Goal: Information Seeking & Learning: Learn about a topic

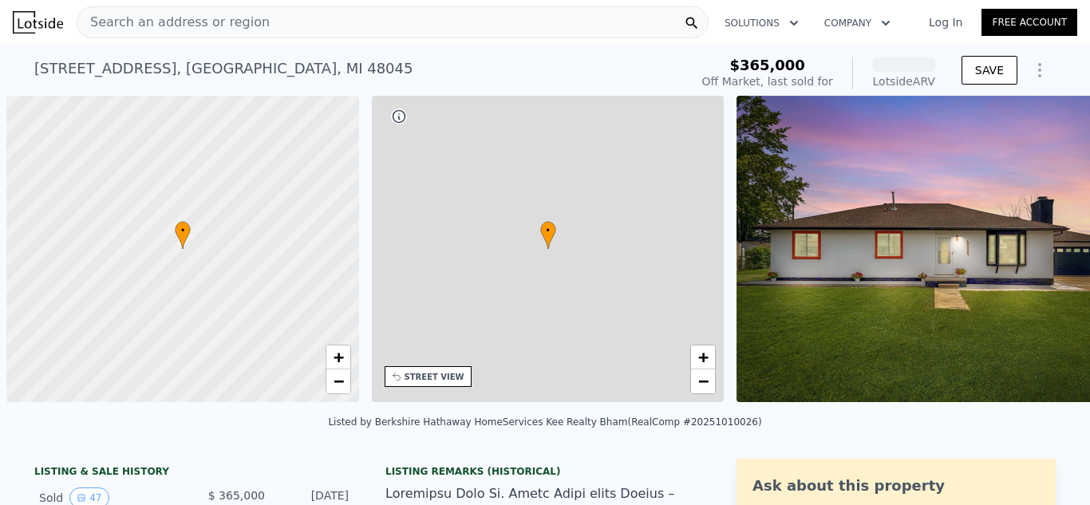
scroll to position [0, 6]
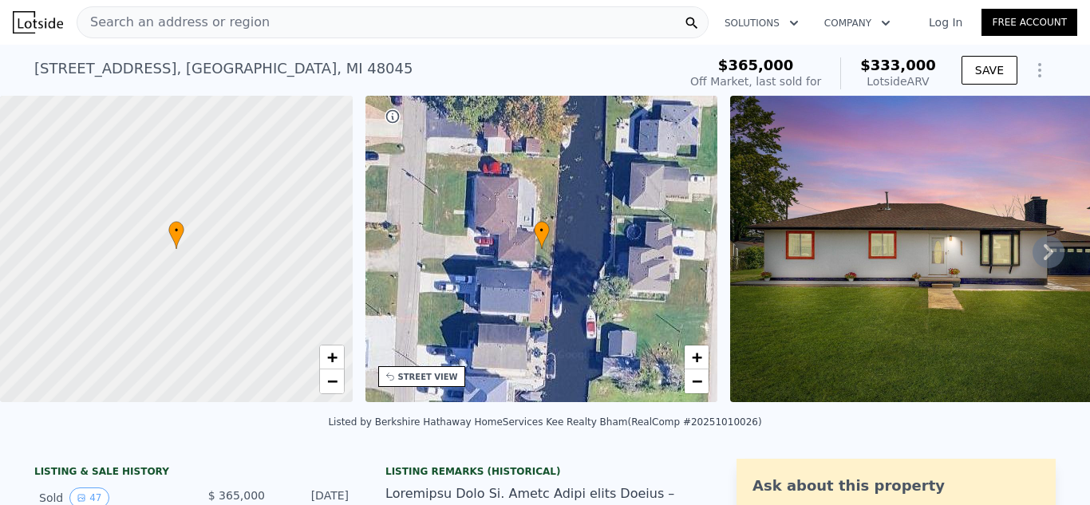
click at [1043, 255] on icon at bounding box center [1048, 252] width 10 height 16
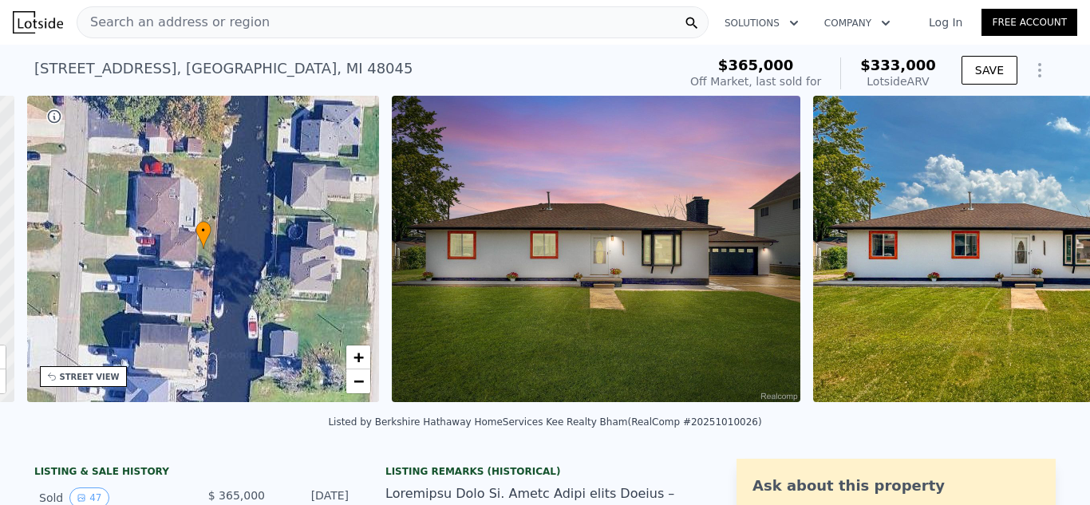
scroll to position [0, 372]
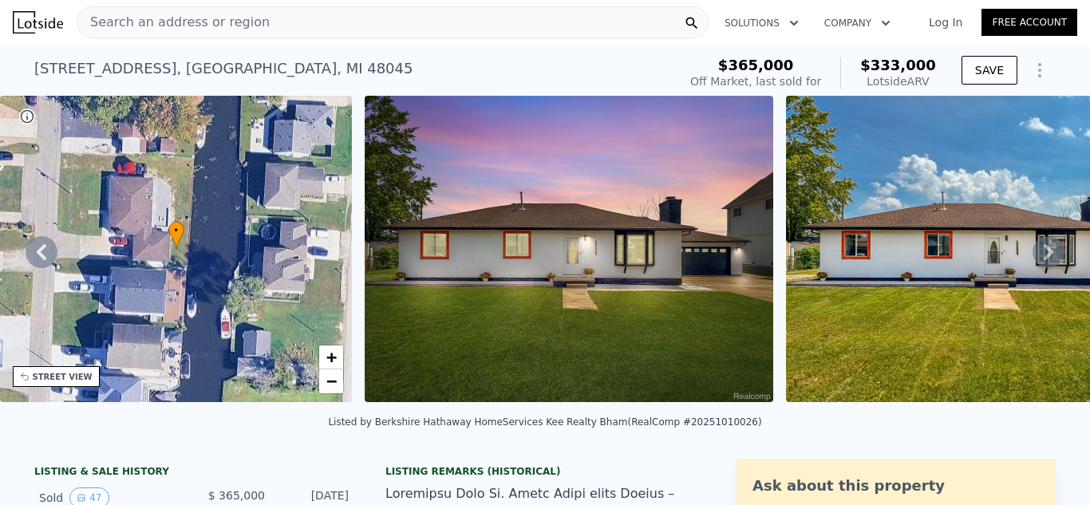
click at [1043, 255] on icon at bounding box center [1048, 252] width 10 height 16
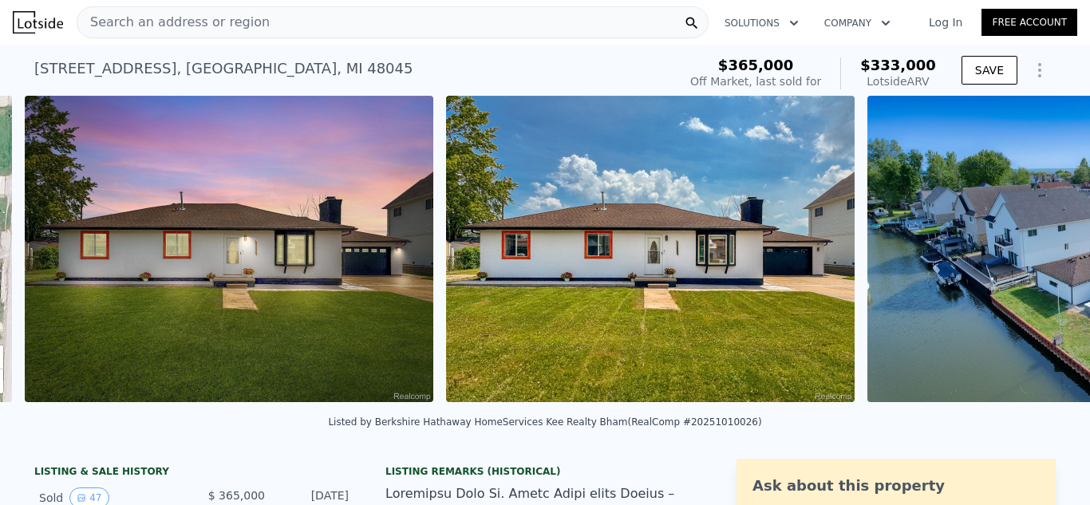
scroll to position [0, 730]
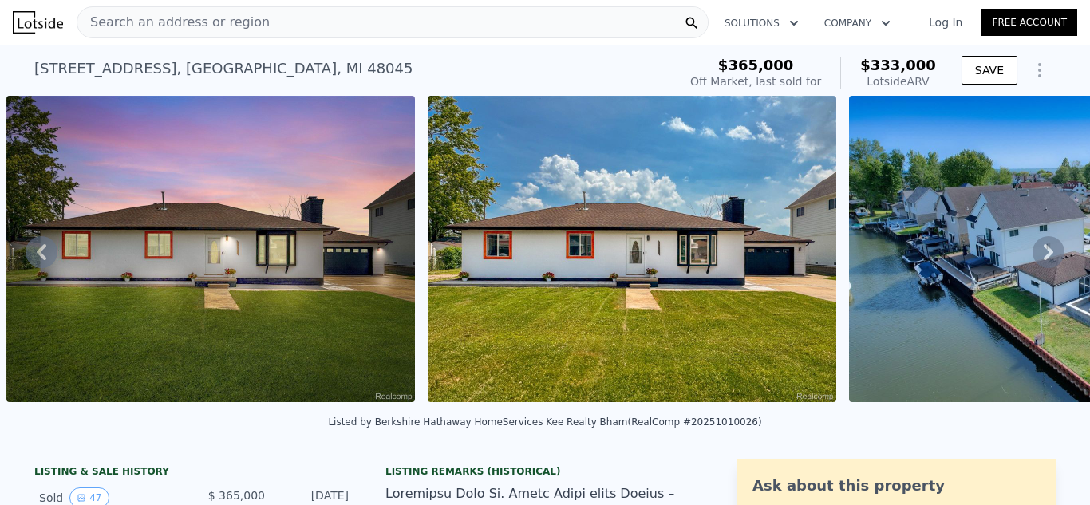
click at [1043, 255] on icon at bounding box center [1048, 252] width 10 height 16
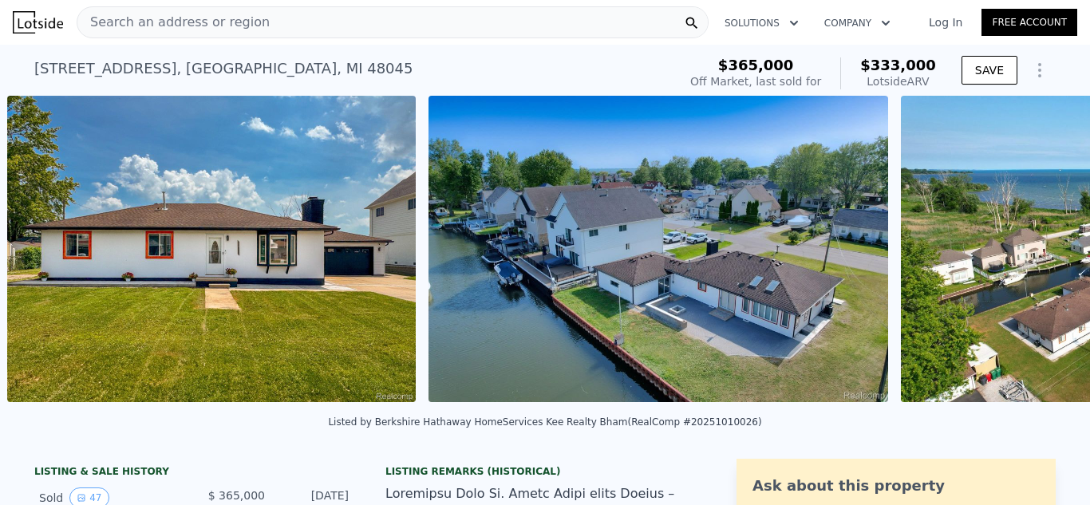
scroll to position [0, 1151]
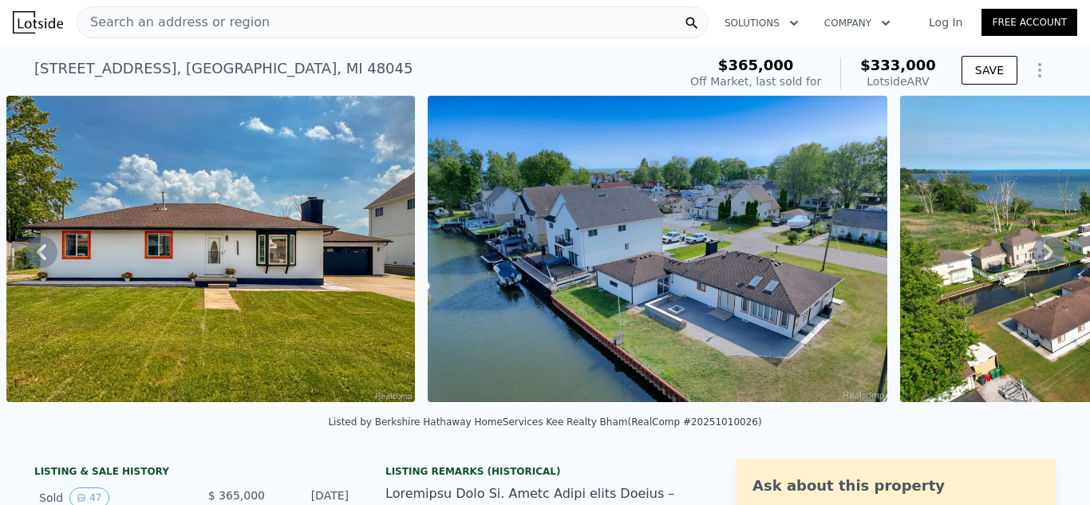
click at [1043, 255] on icon at bounding box center [1048, 252] width 10 height 16
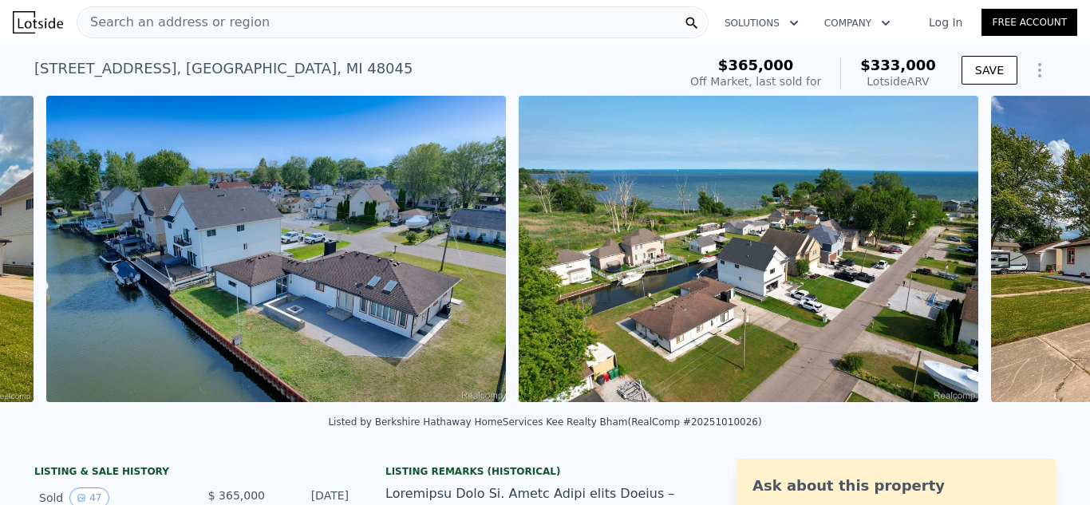
scroll to position [0, 1572]
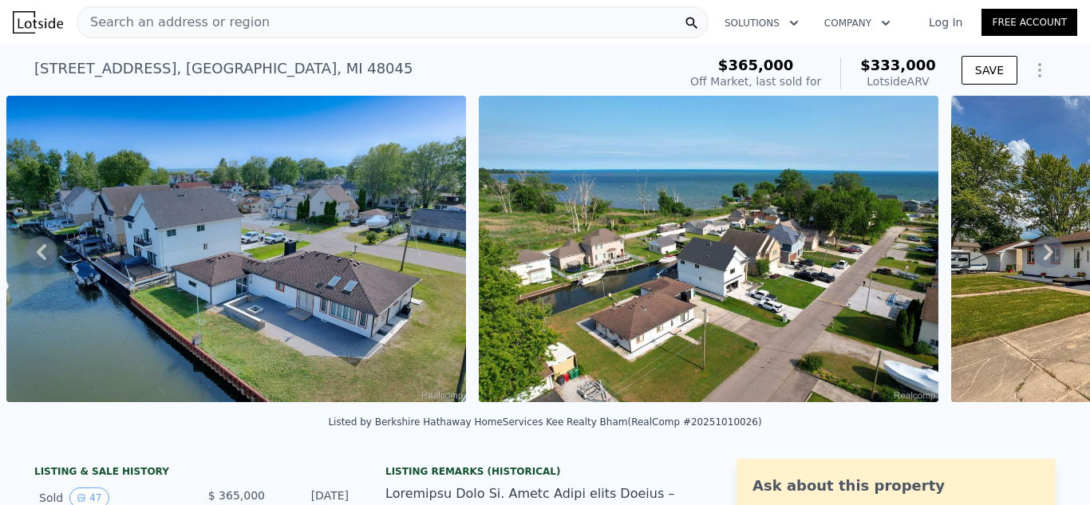
click at [1043, 255] on icon at bounding box center [1048, 252] width 10 height 16
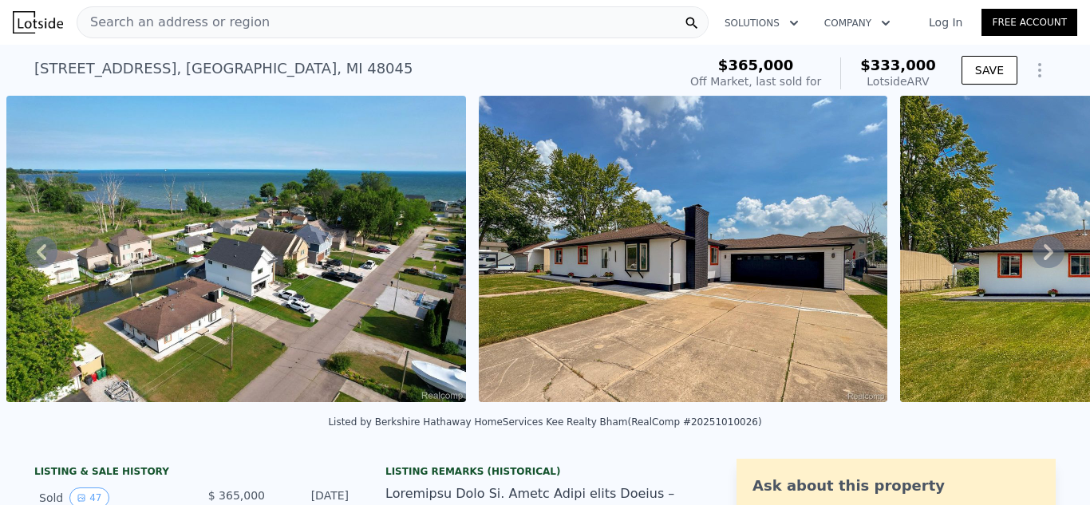
click at [1043, 255] on icon at bounding box center [1048, 252] width 10 height 16
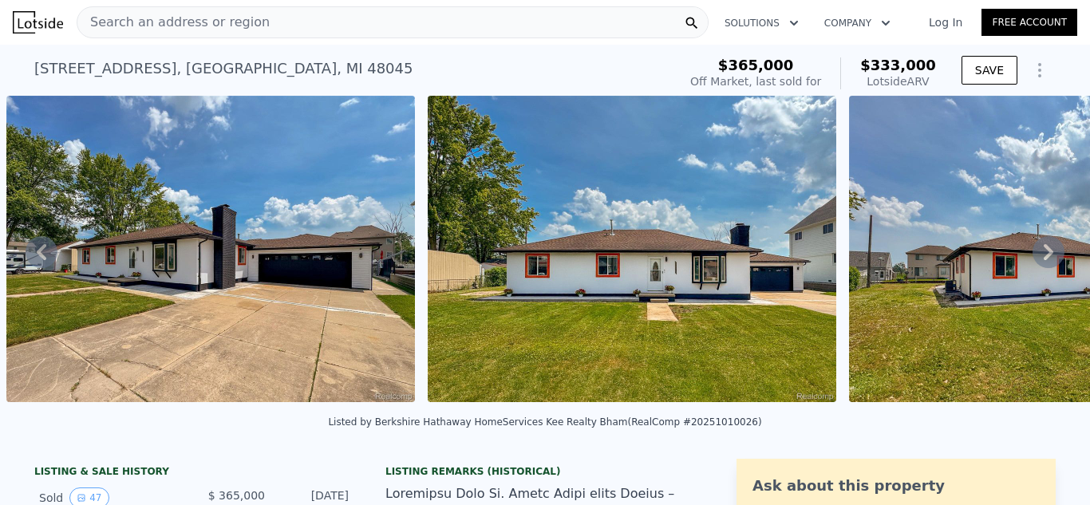
click at [1043, 255] on icon at bounding box center [1048, 252] width 10 height 16
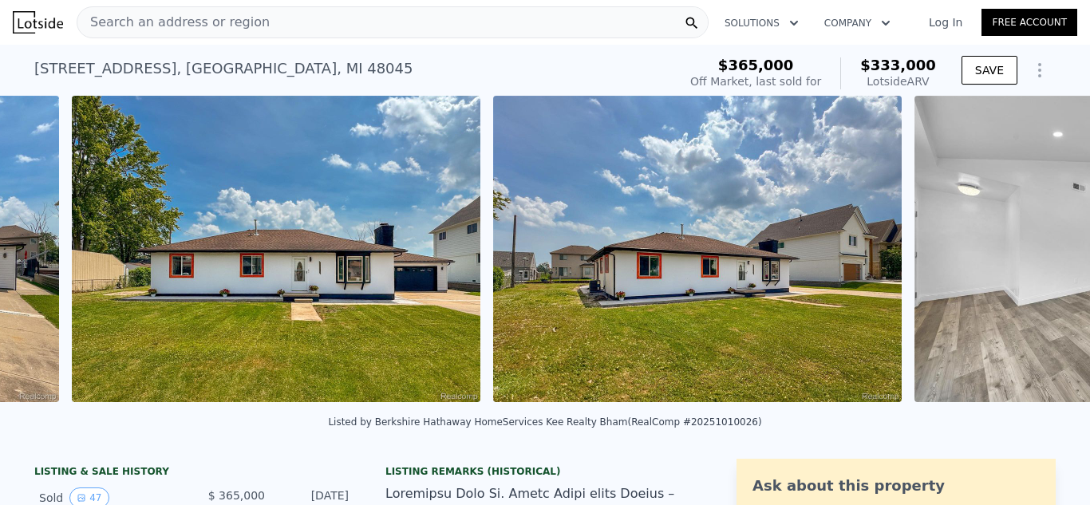
scroll to position [0, 2938]
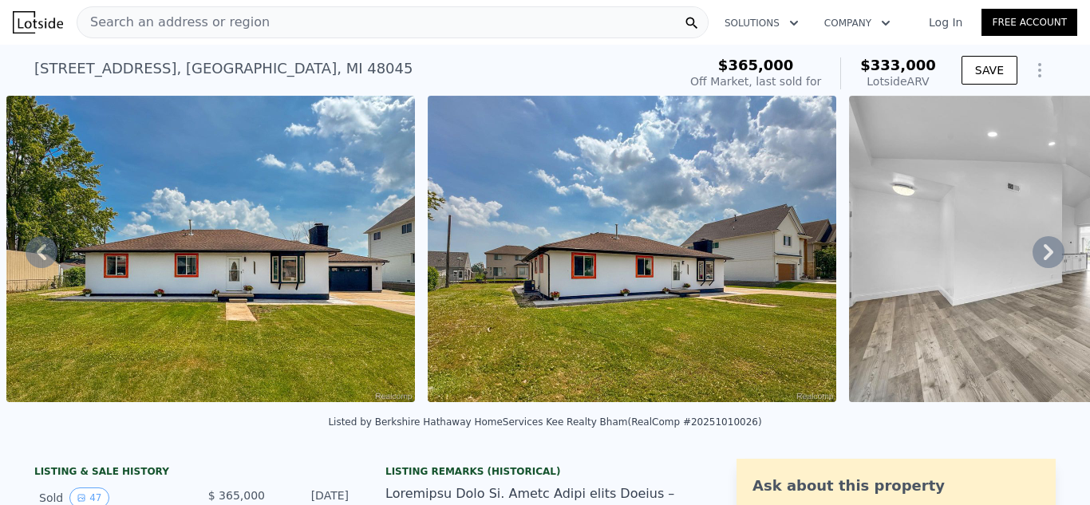
click at [1043, 256] on icon at bounding box center [1048, 252] width 10 height 16
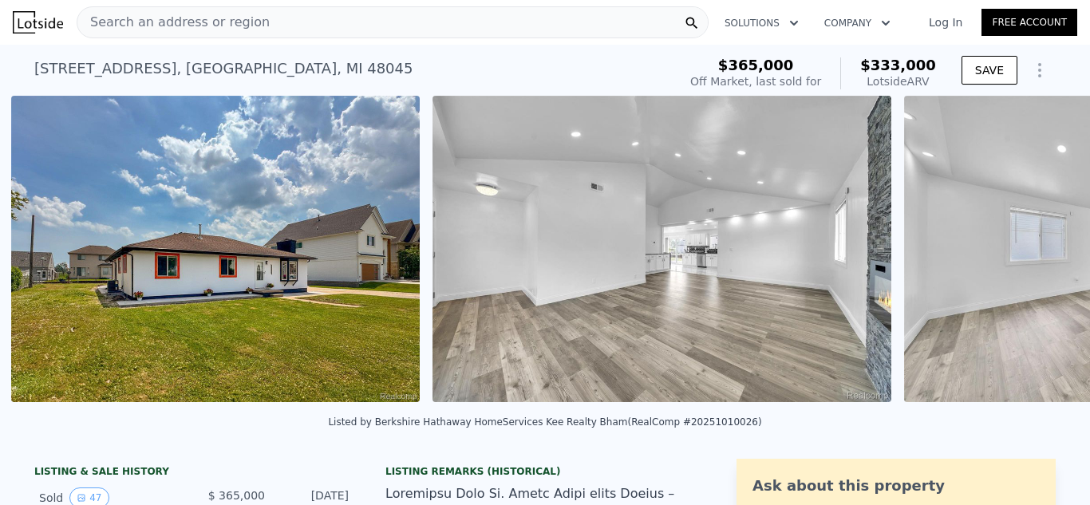
scroll to position [0, 3359]
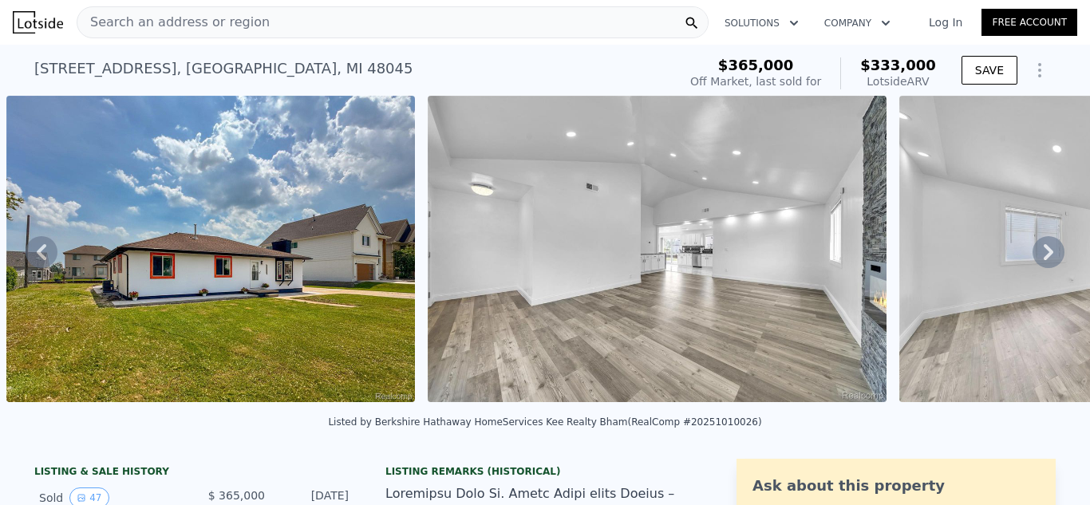
click at [1043, 256] on icon at bounding box center [1048, 252] width 10 height 16
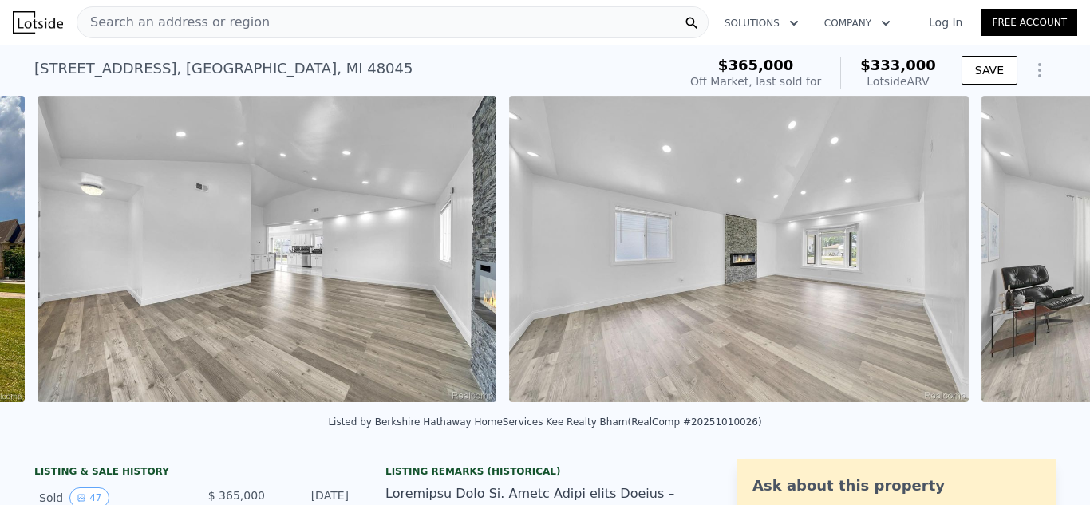
scroll to position [0, 3780]
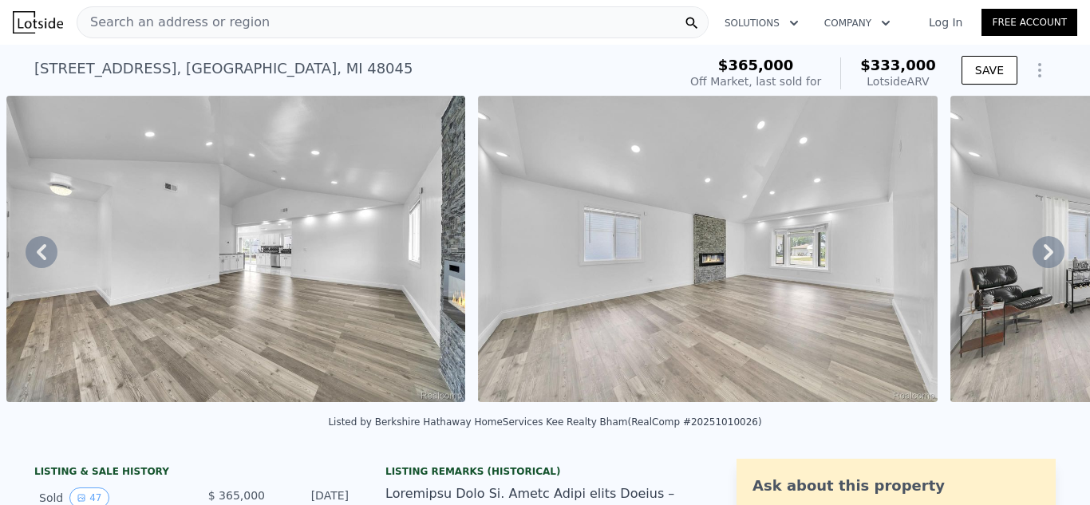
click at [1039, 256] on div "• + − • + − STREET VIEW Loading... SATELLITE VIEW" at bounding box center [545, 252] width 1090 height 312
click at [1043, 256] on icon at bounding box center [1048, 252] width 10 height 16
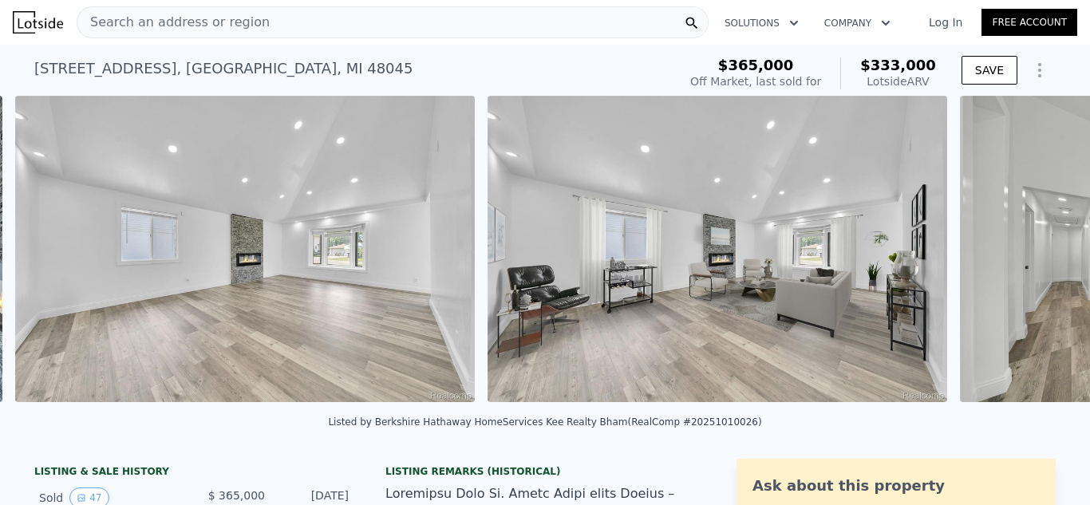
scroll to position [0, 4251]
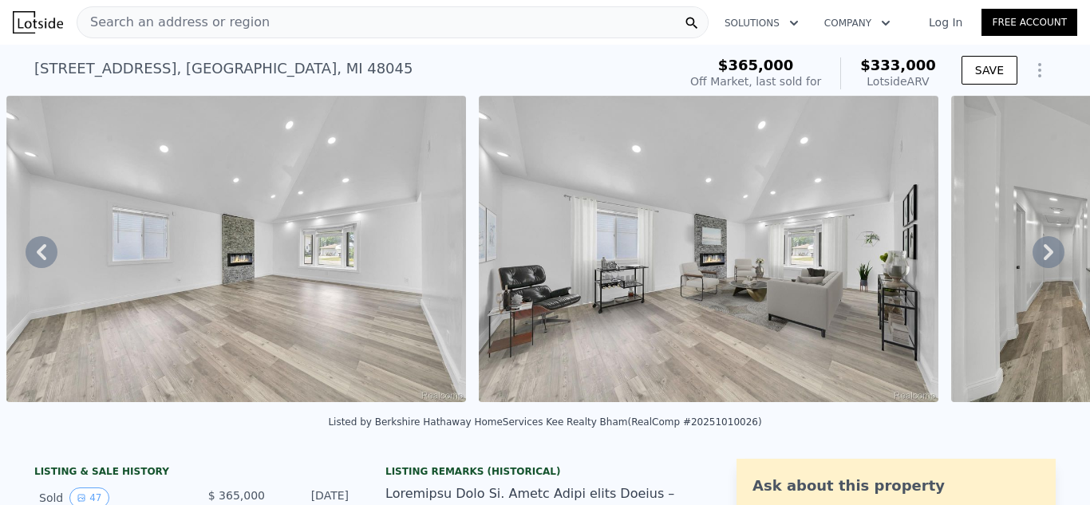
click at [1043, 256] on icon at bounding box center [1048, 252] width 10 height 16
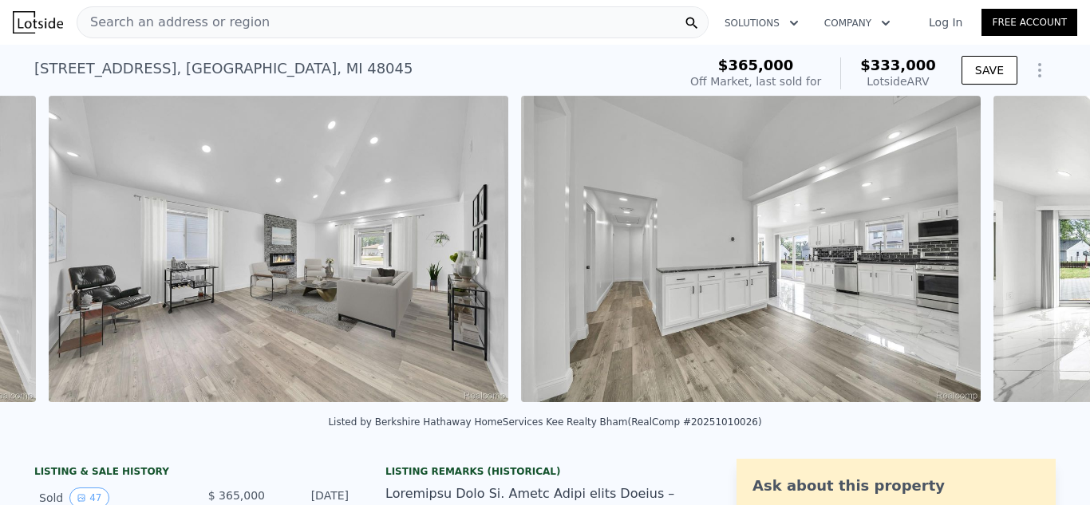
scroll to position [0, 4724]
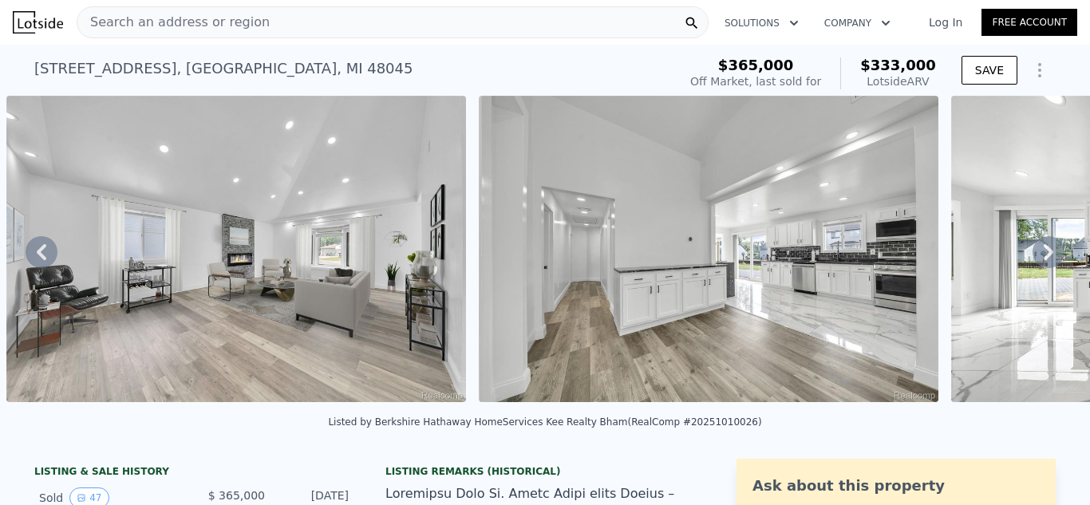
click at [1043, 256] on icon at bounding box center [1048, 252] width 10 height 16
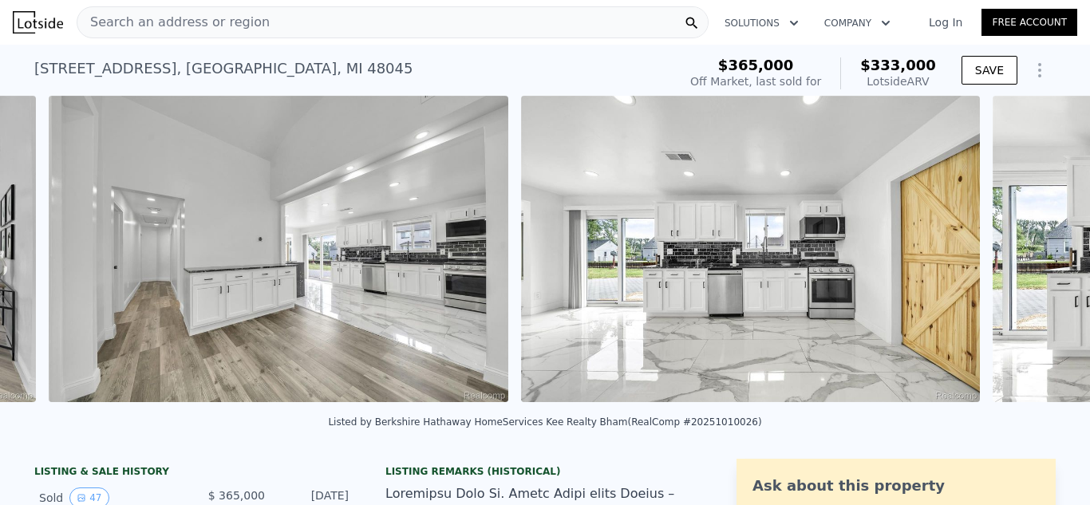
scroll to position [0, 5196]
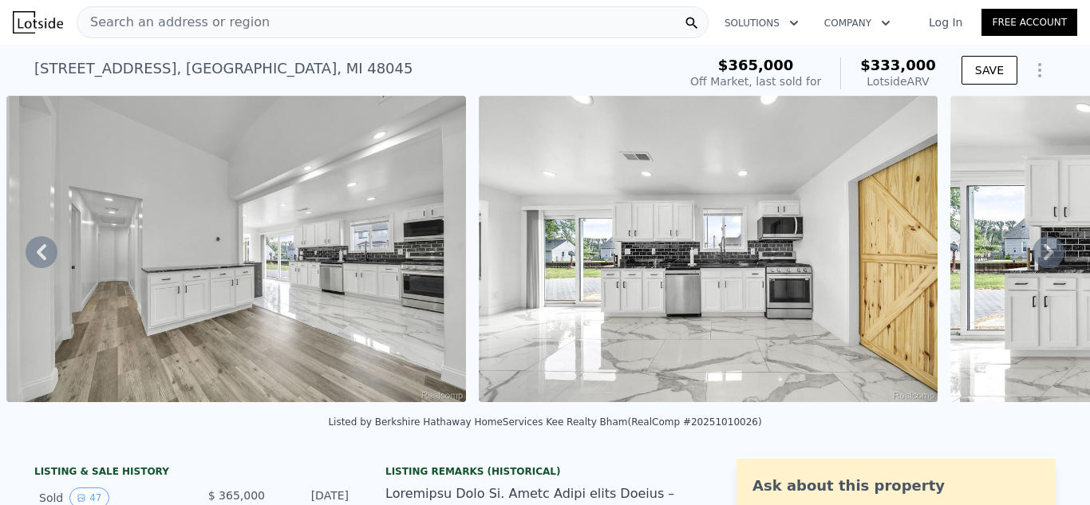
click at [37, 256] on icon at bounding box center [42, 252] width 10 height 16
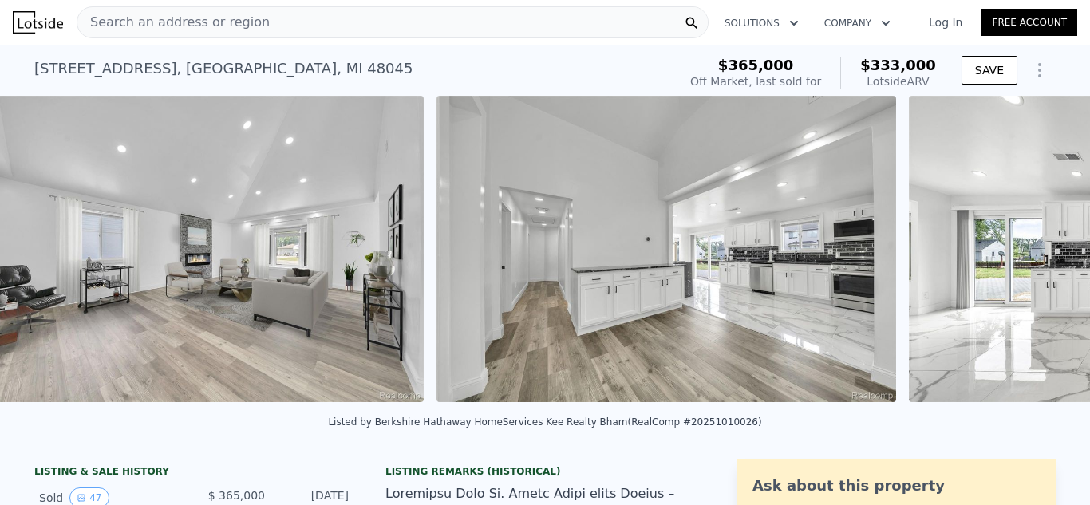
scroll to position [0, 4724]
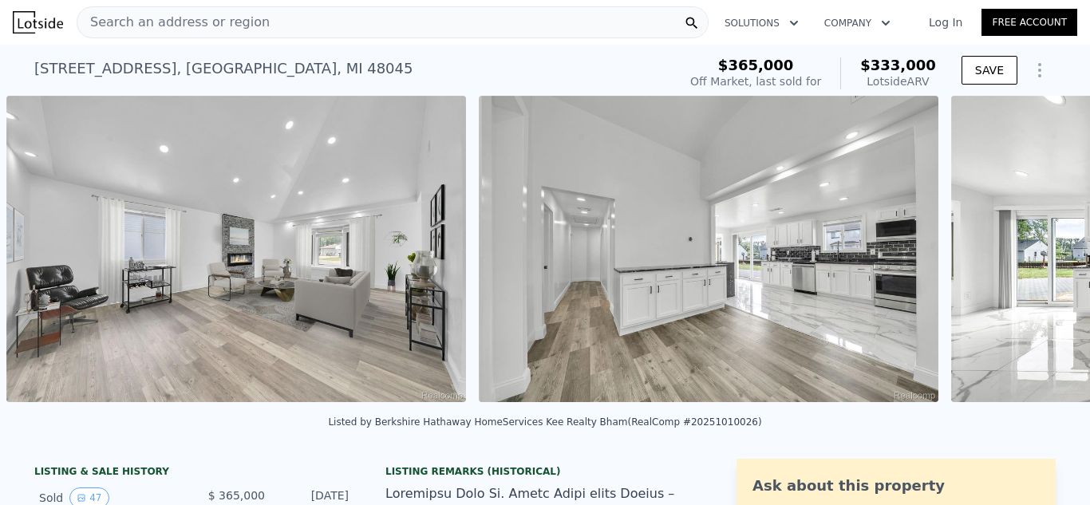
click at [37, 256] on img at bounding box center [235, 249] width 459 height 306
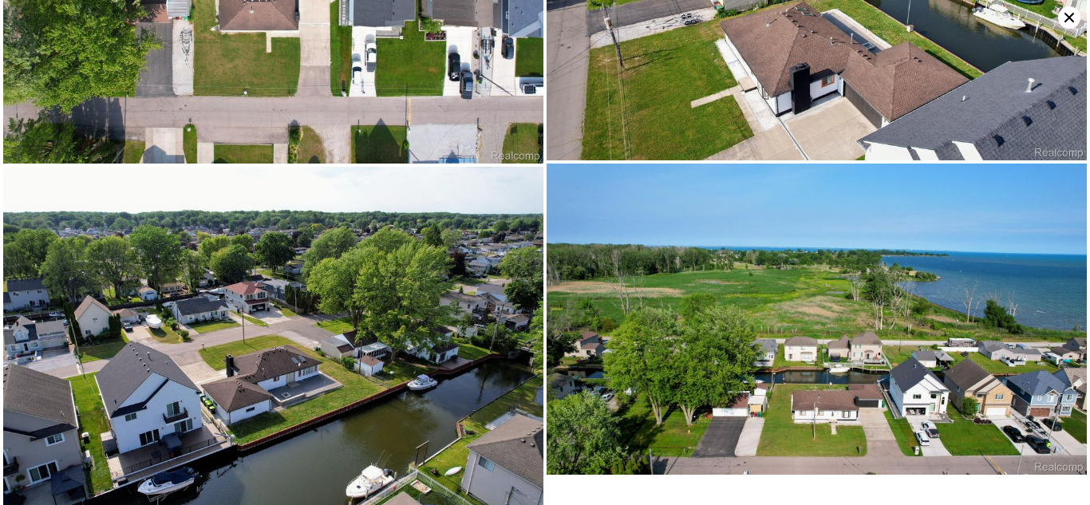
scroll to position [8229, 0]
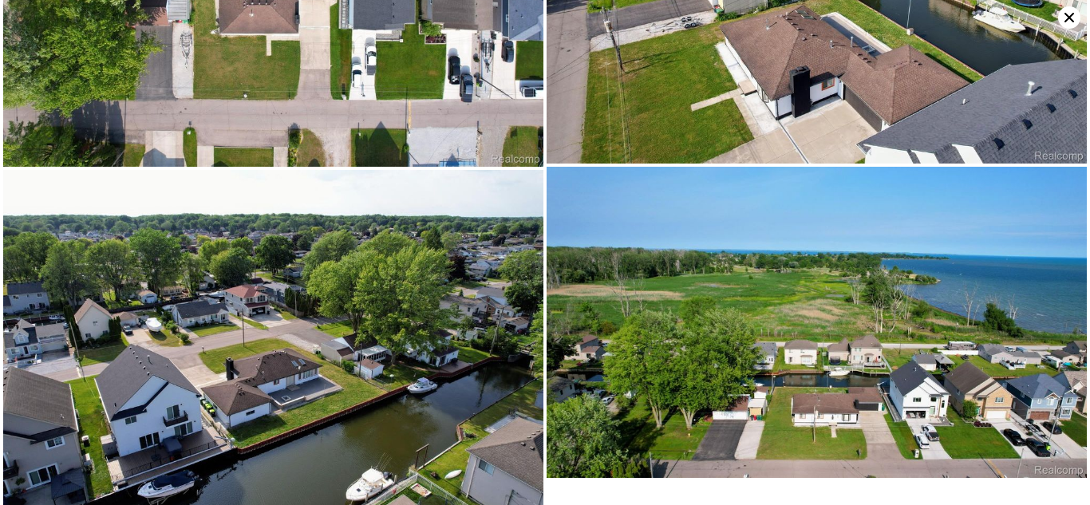
click at [1066, 21] on icon at bounding box center [1069, 18] width 10 height 10
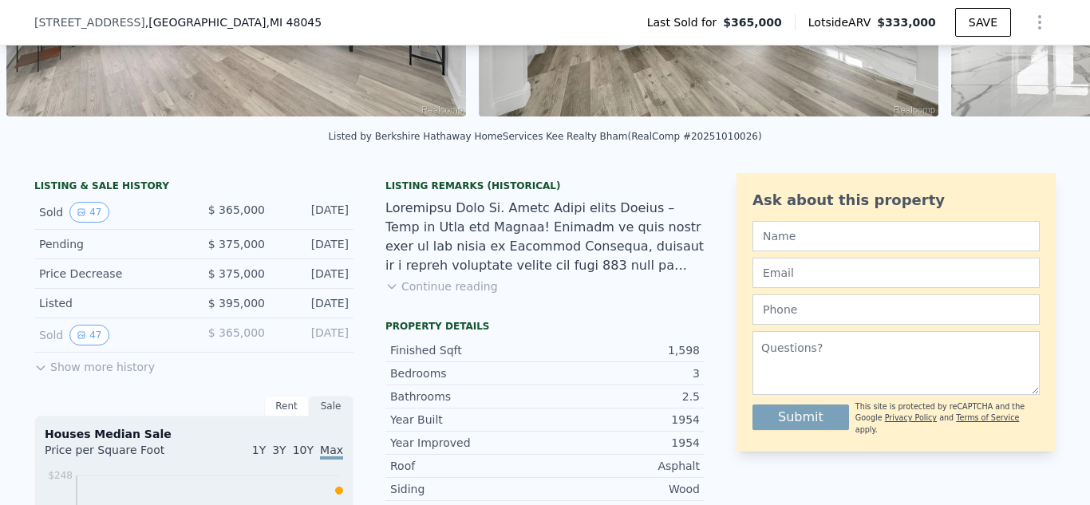
scroll to position [282, 0]
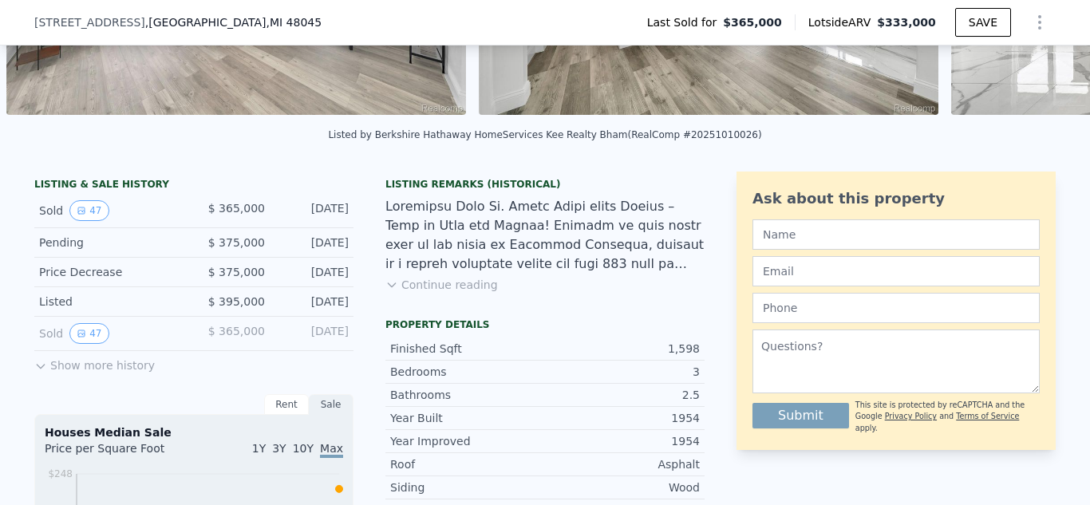
click at [93, 373] on button "Show more history" at bounding box center [94, 362] width 120 height 22
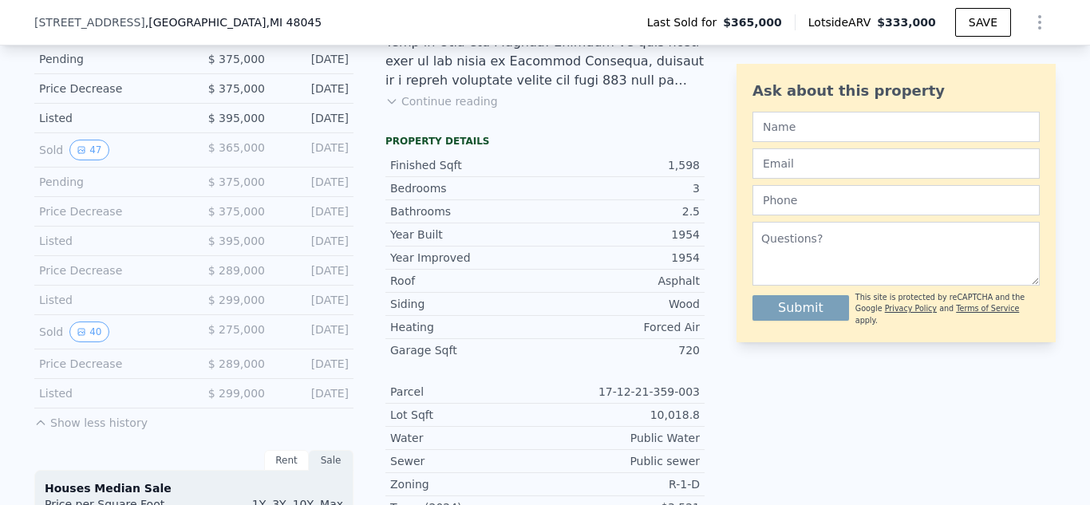
scroll to position [473, 0]
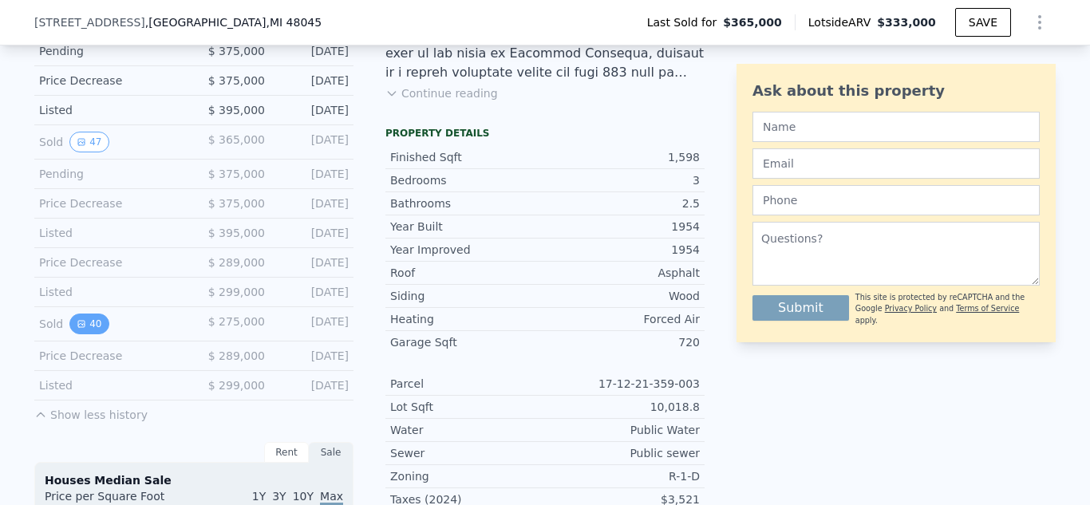
click at [80, 334] on button "40" at bounding box center [88, 323] width 39 height 21
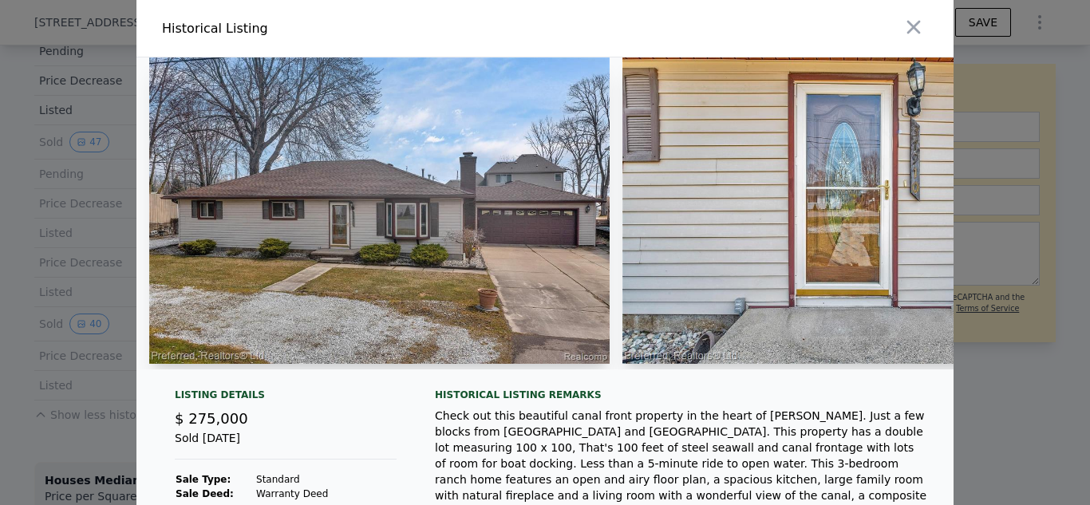
click at [338, 243] on img at bounding box center [379, 210] width 460 height 306
click at [479, 217] on img at bounding box center [379, 210] width 460 height 306
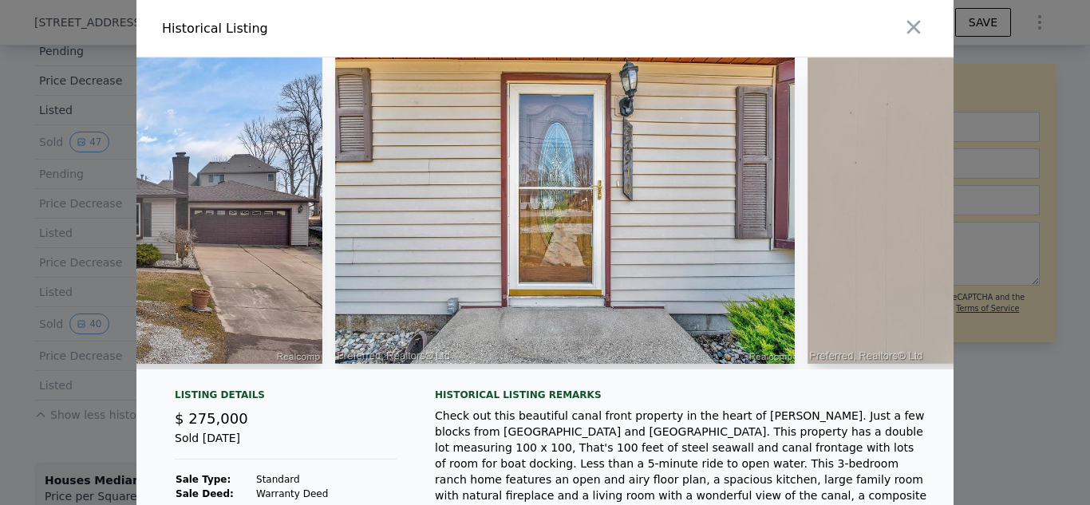
scroll to position [0, 319]
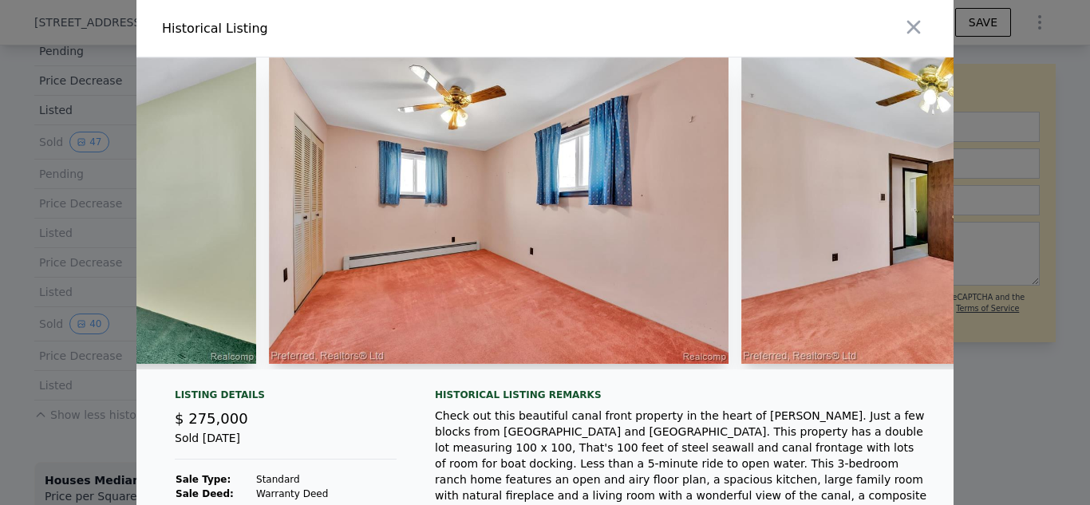
scroll to position [0, 5322]
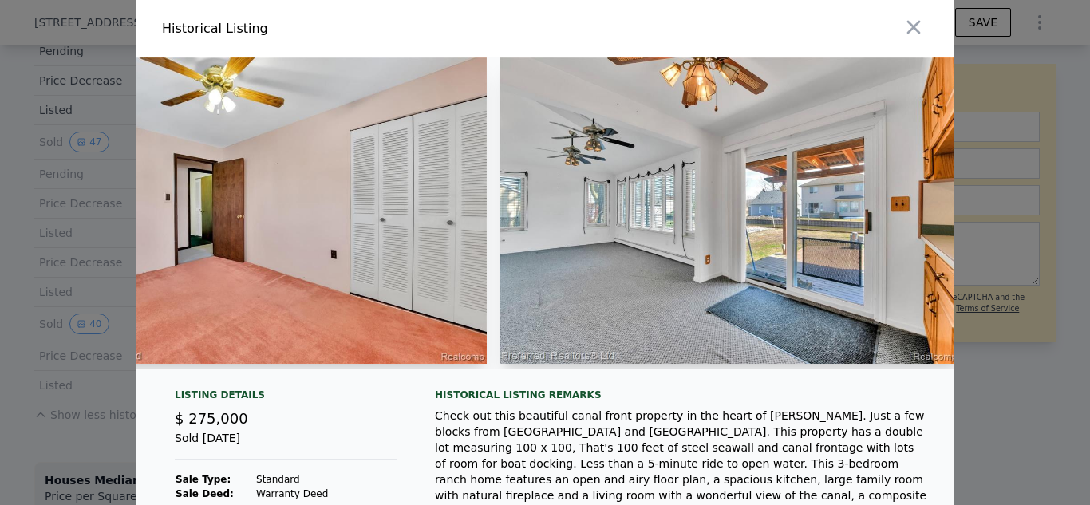
click at [532, 365] on div at bounding box center [729, 213] width 460 height 312
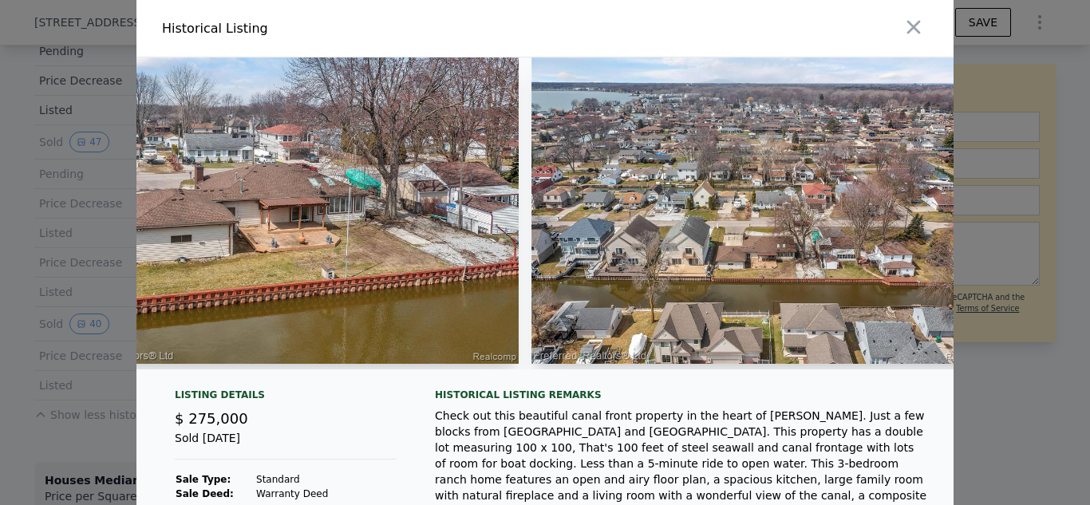
scroll to position [0, 13742]
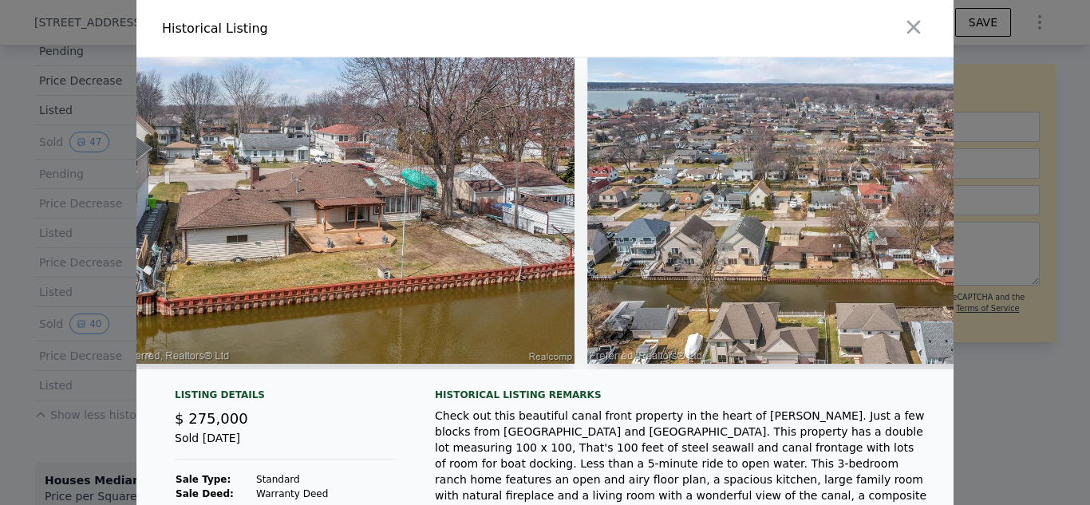
drag, startPoint x: 757, startPoint y: 365, endPoint x: 715, endPoint y: 376, distance: 43.7
click at [715, 369] on div at bounding box center [544, 213] width 817 height 312
click at [733, 382] on div at bounding box center [544, 219] width 817 height 325
click at [734, 380] on div at bounding box center [544, 219] width 817 height 325
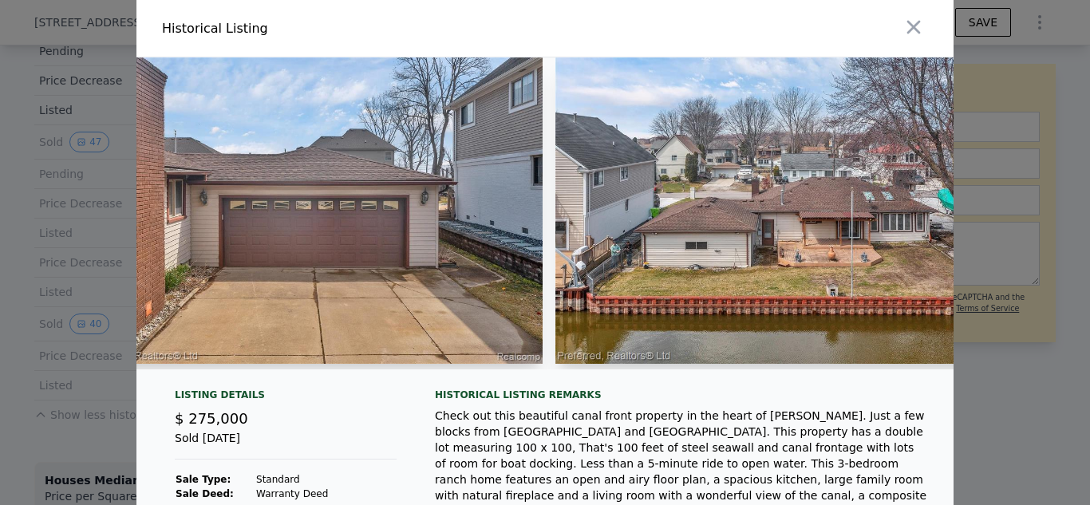
scroll to position [0, 12337]
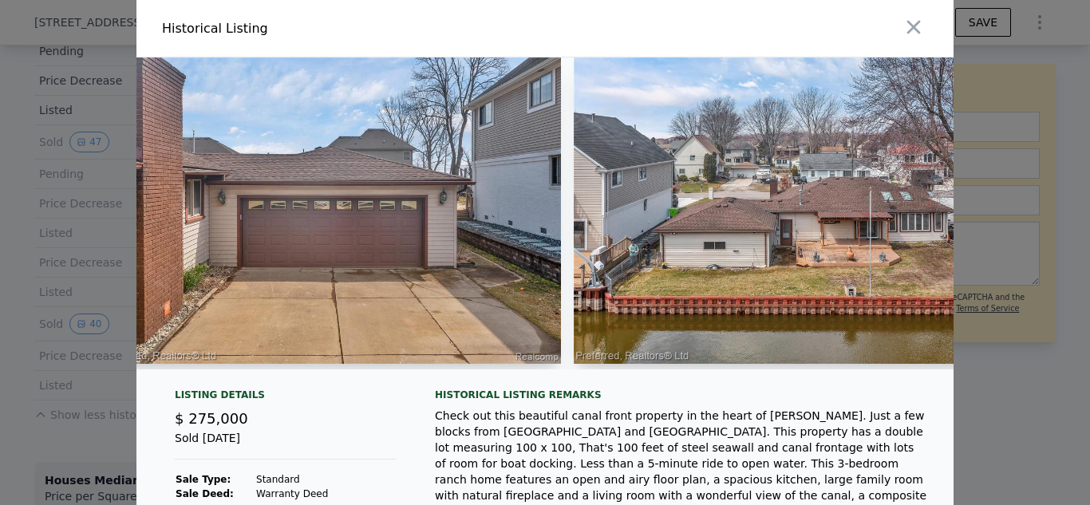
drag, startPoint x: 680, startPoint y: 384, endPoint x: 656, endPoint y: 386, distance: 23.3
click at [656, 382] on div at bounding box center [544, 219] width 817 height 325
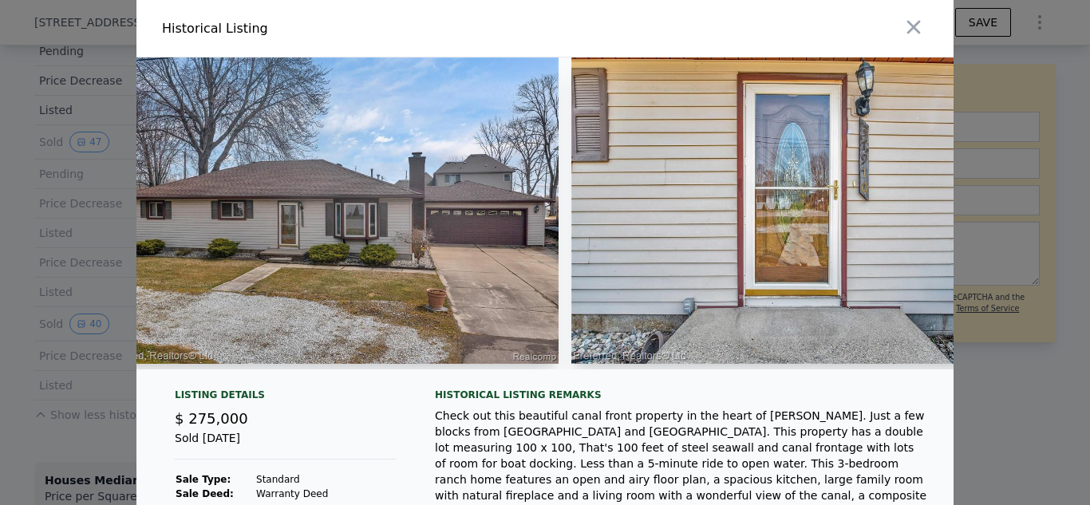
scroll to position [0, 0]
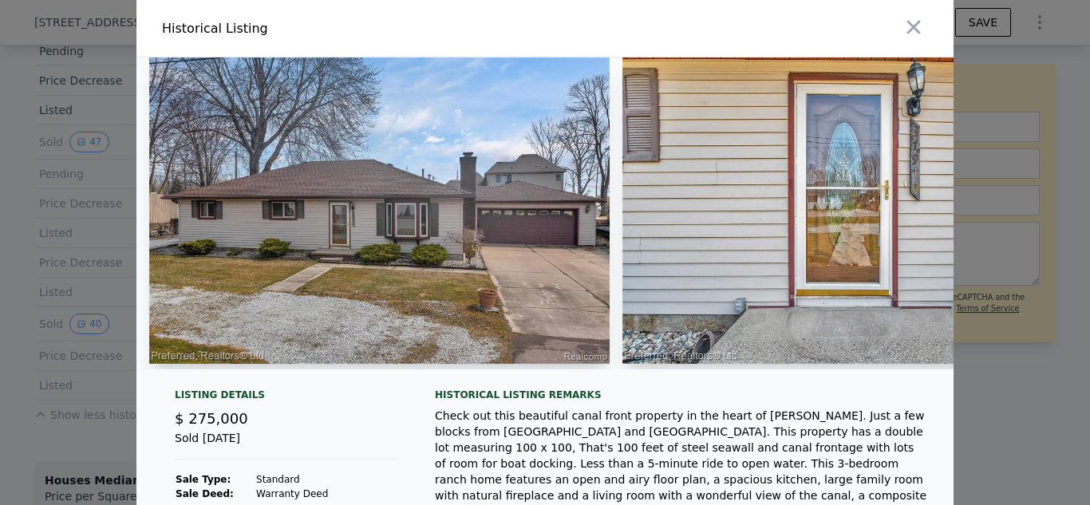
click at [337, 240] on img at bounding box center [379, 210] width 460 height 306
click at [534, 191] on img at bounding box center [379, 210] width 460 height 306
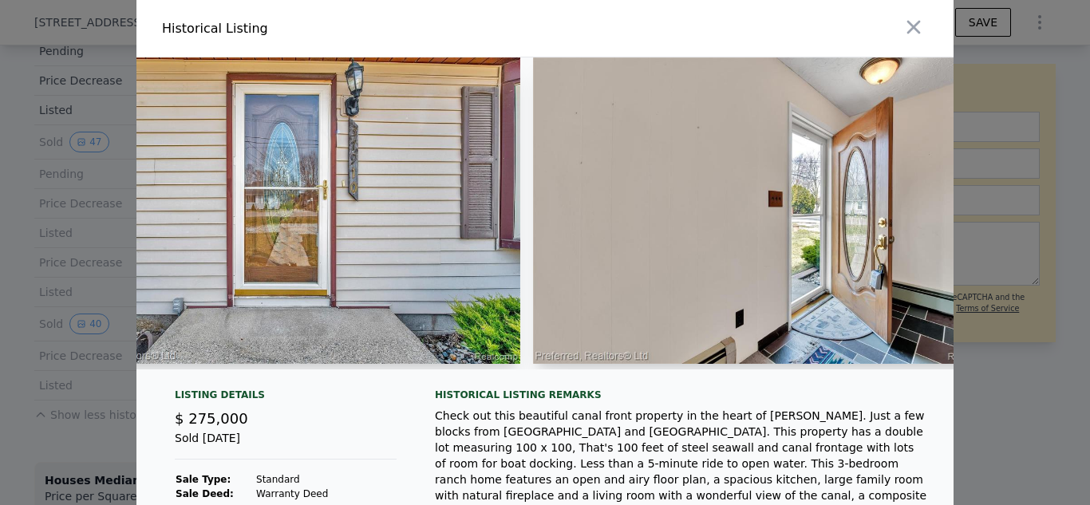
scroll to position [0, 574]
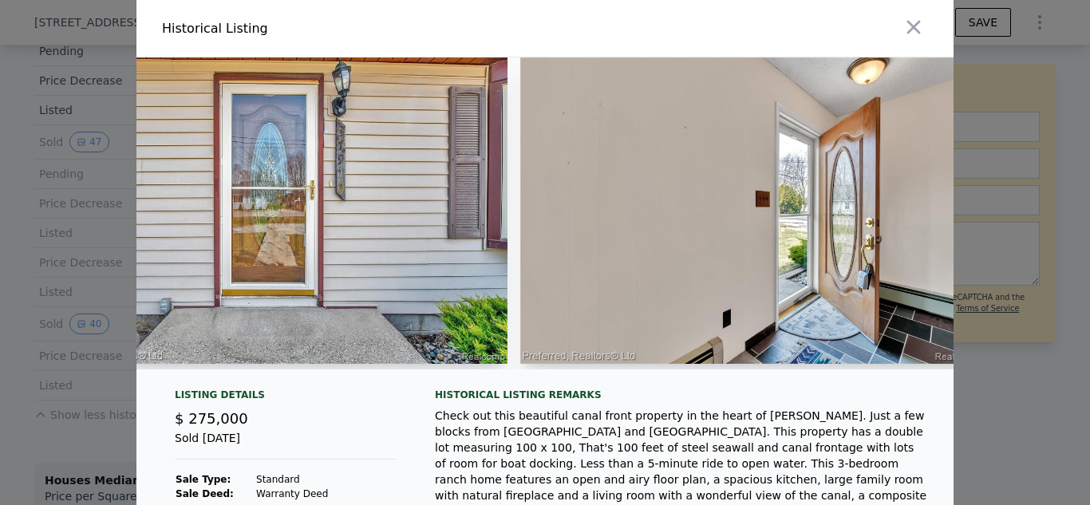
click at [406, 173] on img at bounding box center [278, 210] width 460 height 306
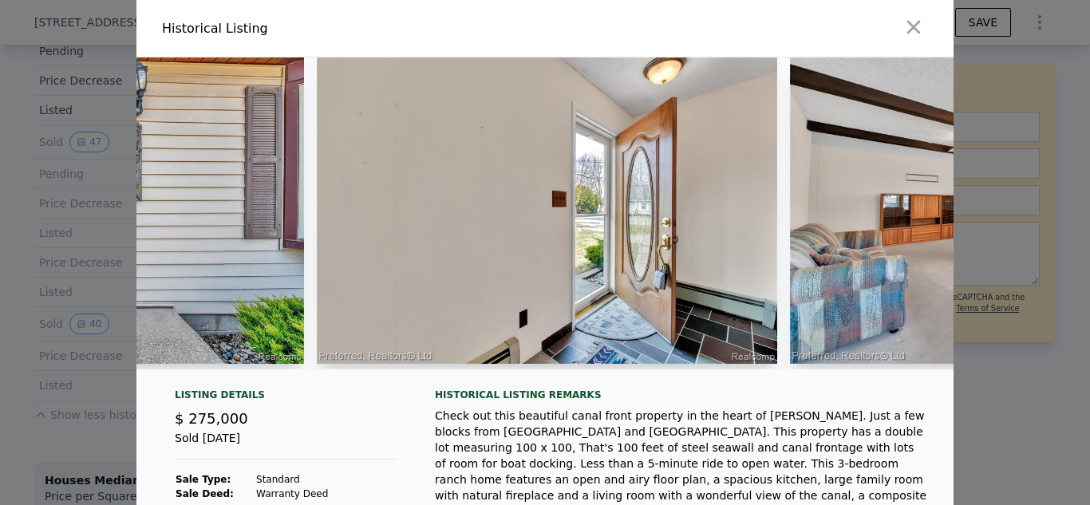
scroll to position [0, 0]
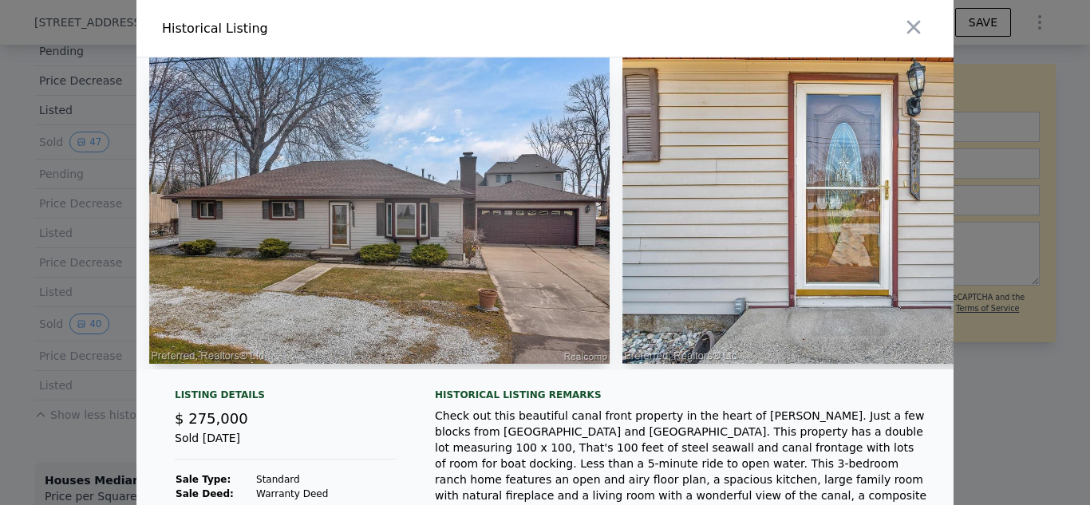
click at [274, 258] on img at bounding box center [379, 210] width 460 height 306
click at [349, 216] on img at bounding box center [379, 210] width 460 height 306
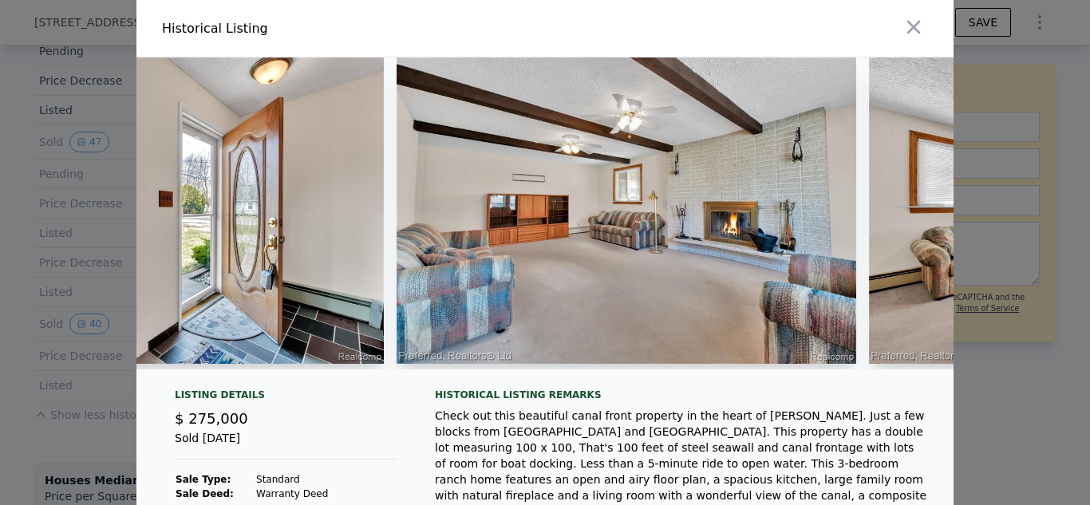
scroll to position [0, 1181]
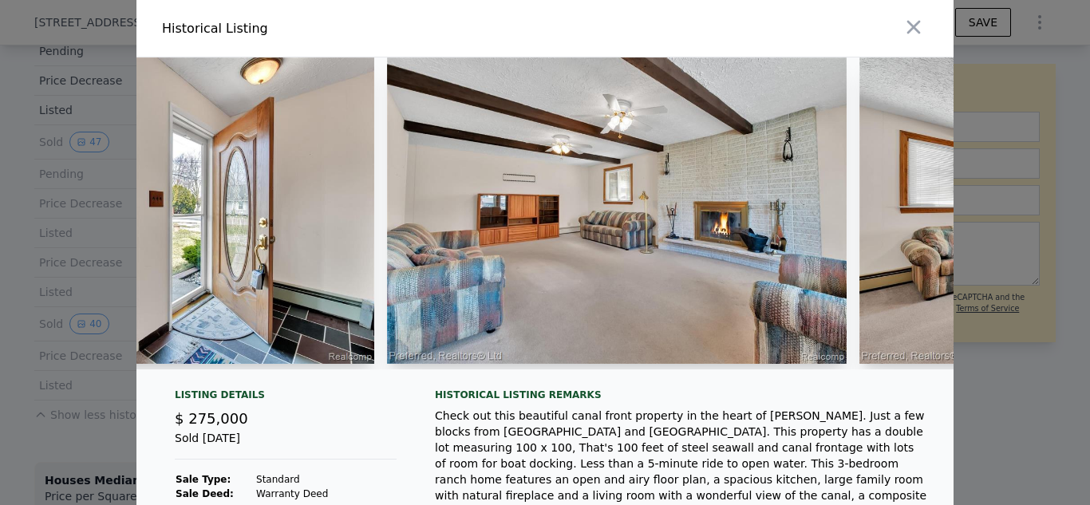
click at [467, 239] on img at bounding box center [617, 210] width 460 height 306
click at [497, 382] on div at bounding box center [544, 219] width 817 height 325
drag, startPoint x: 231, startPoint y: 380, endPoint x: 359, endPoint y: 374, distance: 127.7
click at [359, 374] on div at bounding box center [544, 219] width 817 height 325
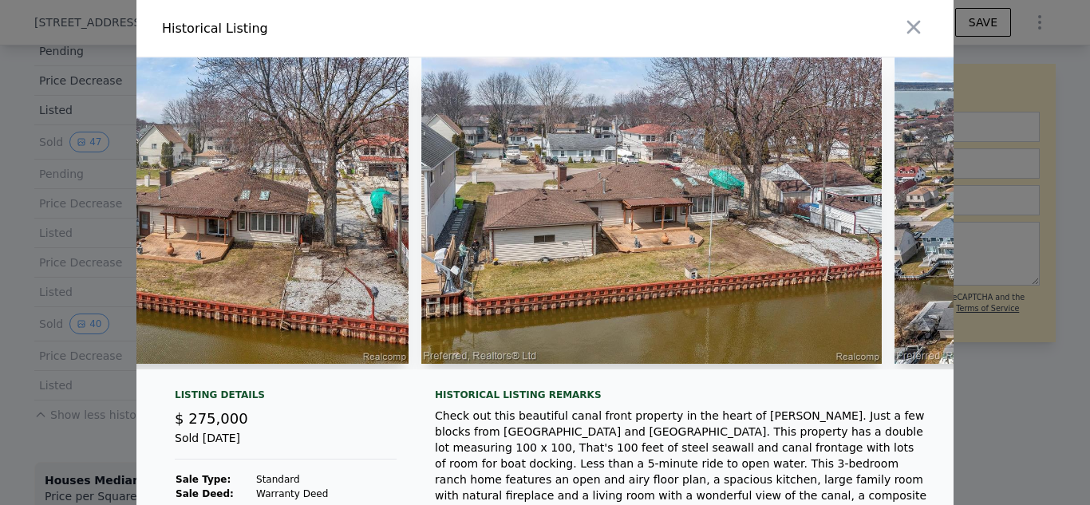
scroll to position [0, 13492]
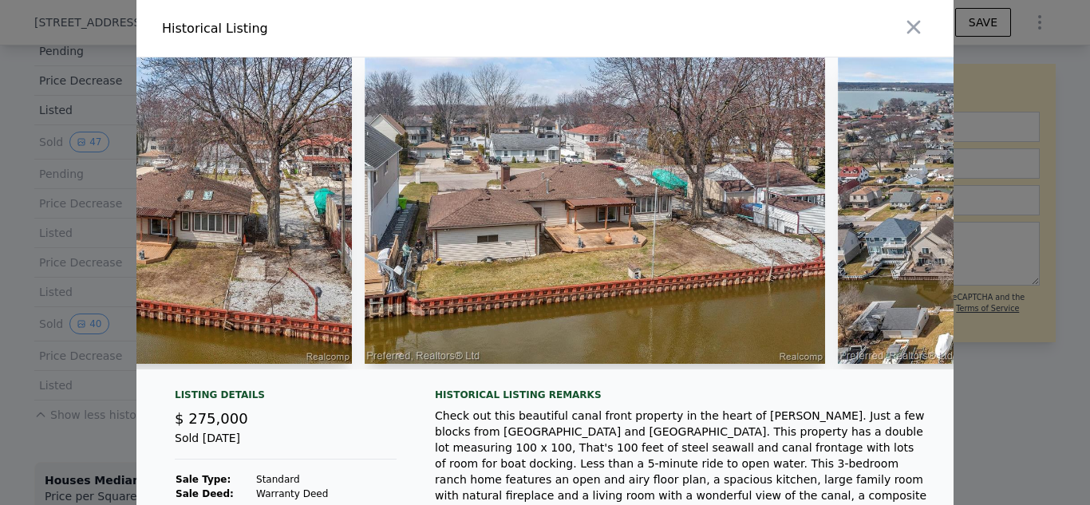
click at [411, 164] on img at bounding box center [595, 210] width 460 height 306
click at [437, 441] on div "Check out this beautiful canal front property in the heart of [PERSON_NAME]. Ju…" at bounding box center [681, 472] width 493 height 128
click at [884, 401] on div "Historical Listing remarks" at bounding box center [681, 394] width 493 height 13
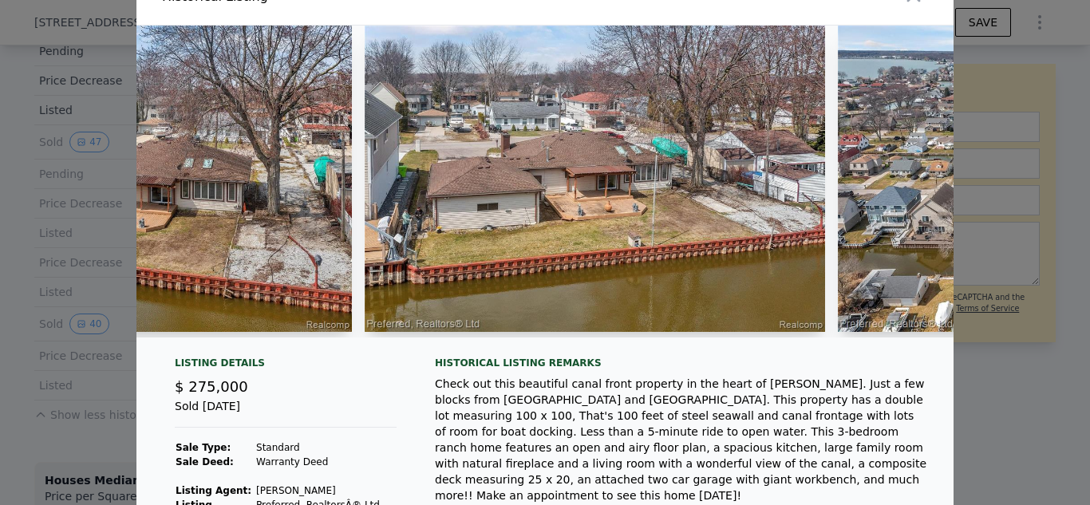
click at [523, 226] on img at bounding box center [595, 179] width 460 height 306
click at [498, 404] on div "Check out this beautiful canal front property in the heart of [PERSON_NAME]. Ju…" at bounding box center [681, 440] width 493 height 128
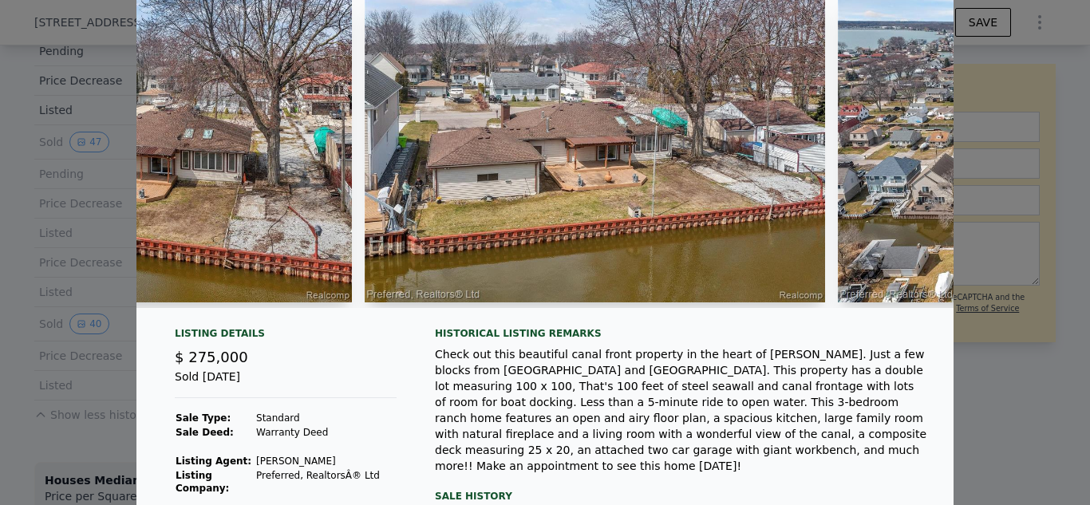
scroll to position [64, 0]
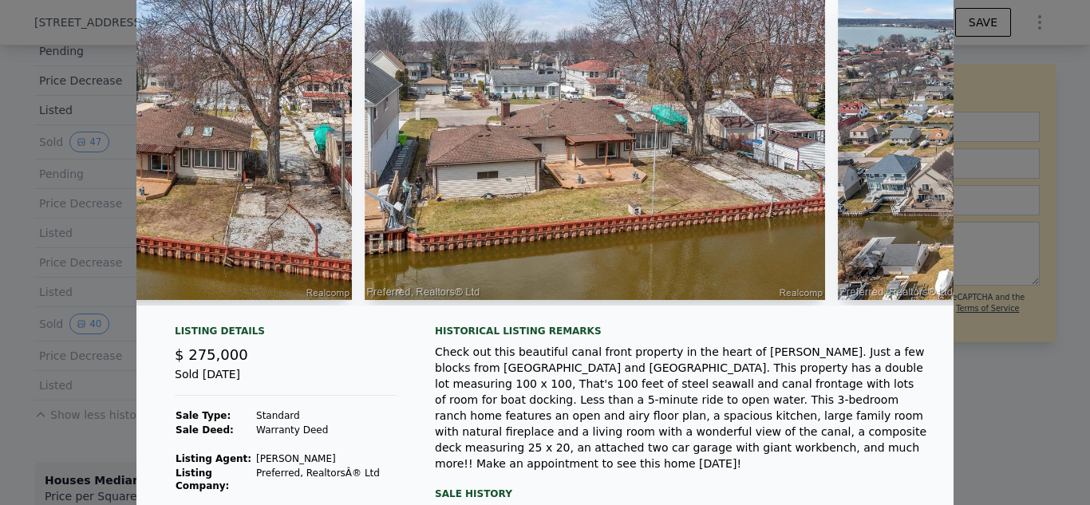
click at [480, 148] on img at bounding box center [595, 147] width 460 height 306
click at [235, 187] on img at bounding box center [122, 147] width 460 height 306
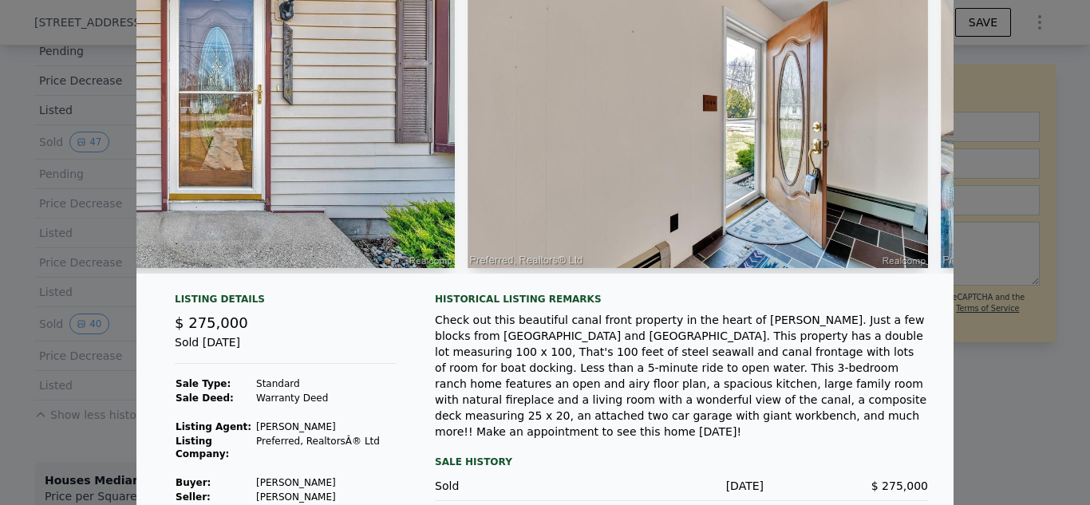
scroll to position [0, 0]
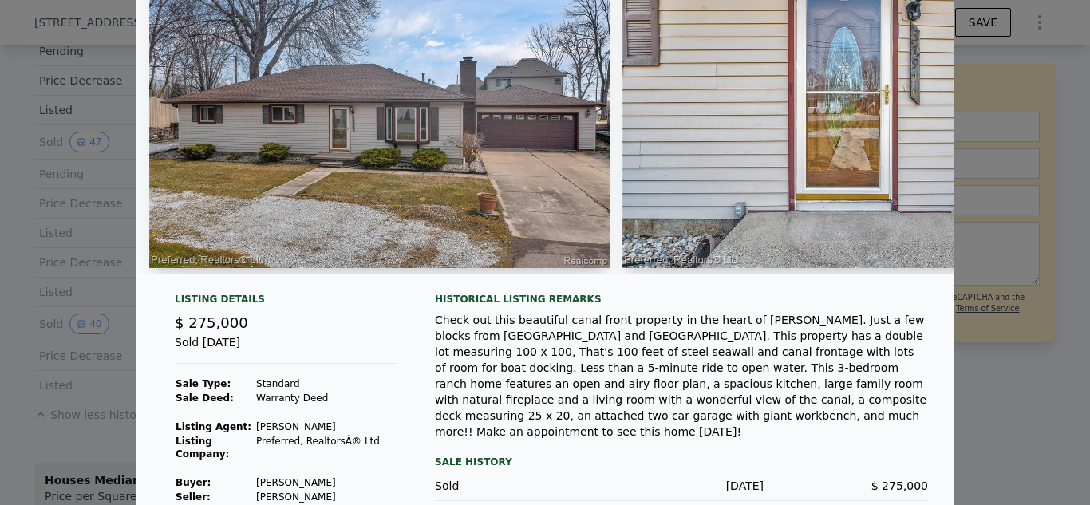
click at [259, 325] on div "$ 275,000" at bounding box center [286, 323] width 222 height 22
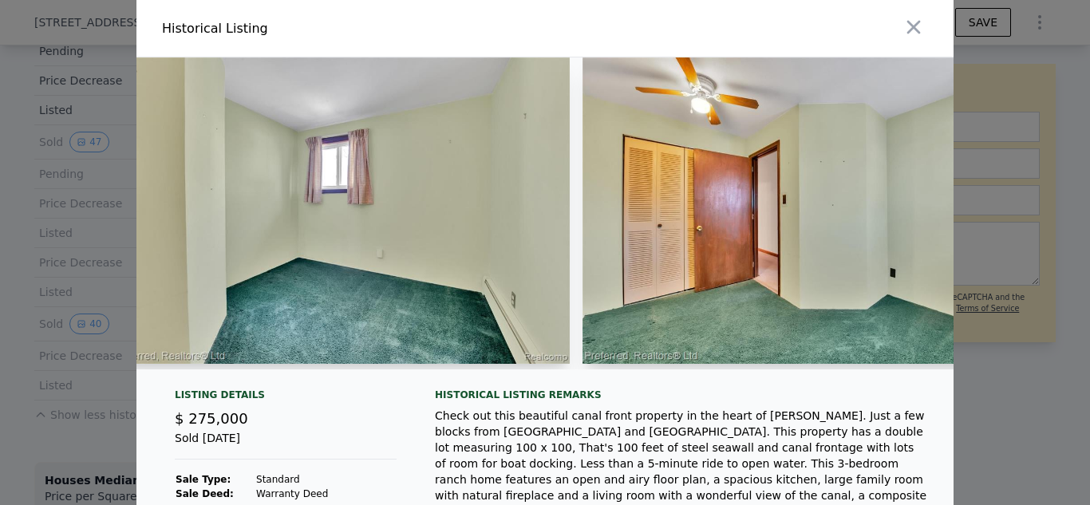
scroll to position [0, 3896]
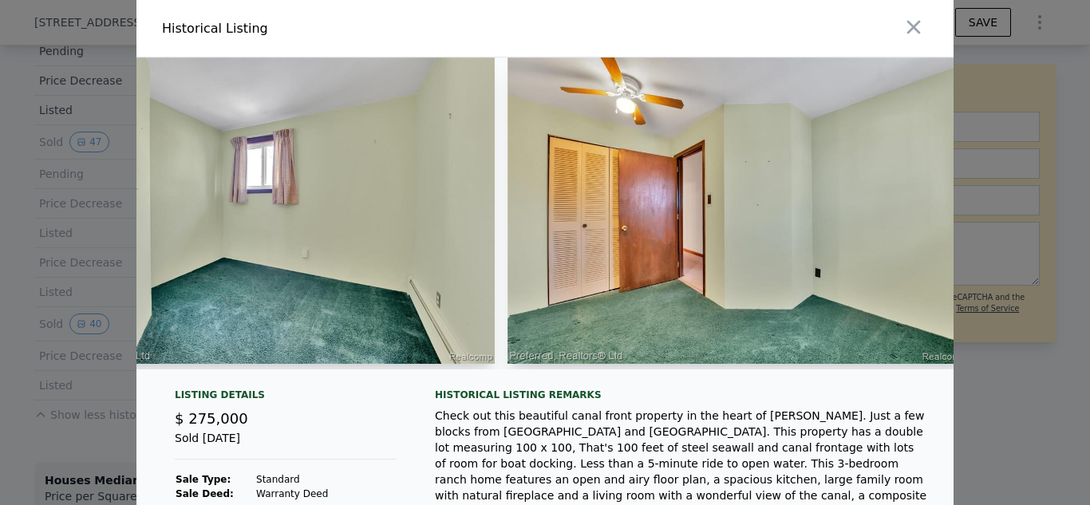
drag, startPoint x: 336, startPoint y: 391, endPoint x: 354, endPoint y: 391, distance: 18.3
click at [354, 382] on div at bounding box center [544, 219] width 817 height 325
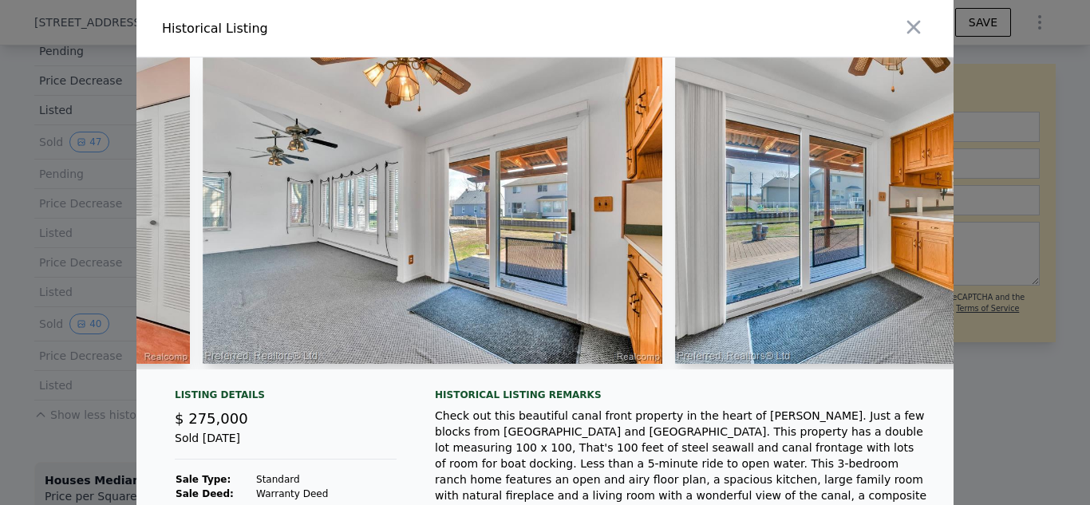
scroll to position [0, 5694]
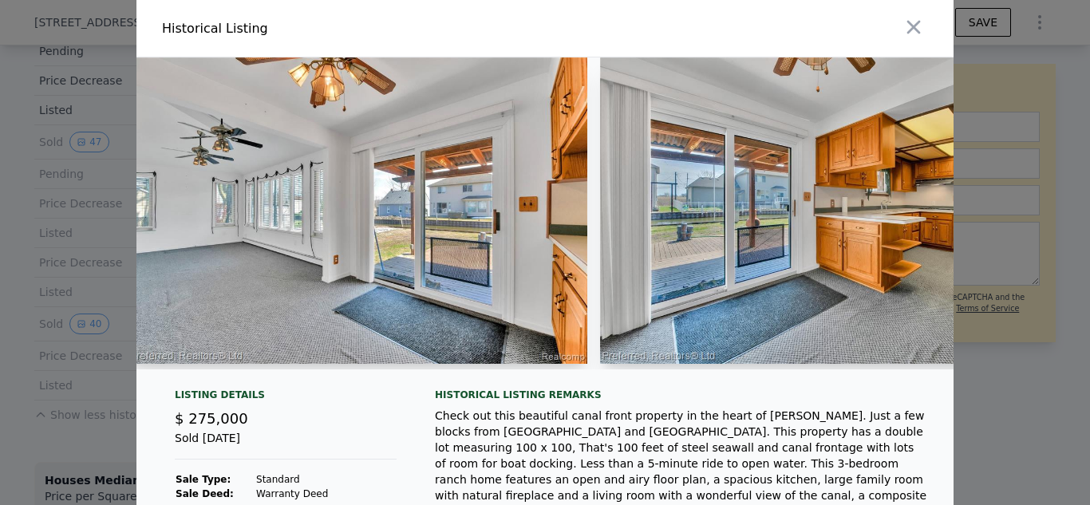
drag, startPoint x: 412, startPoint y: 376, endPoint x: 379, endPoint y: 400, distance: 40.5
click at [379, 400] on div "Listing Details" at bounding box center [286, 397] width 222 height 19
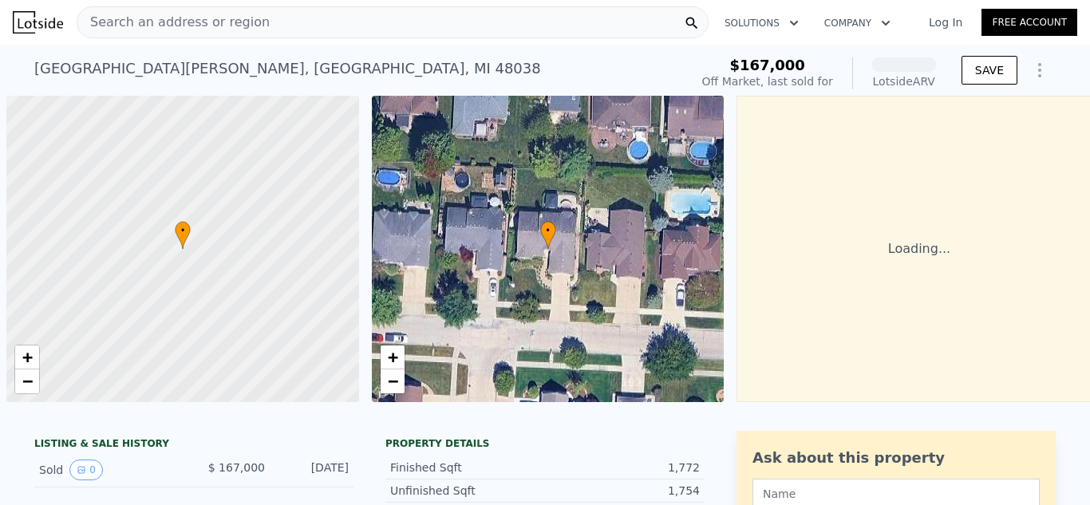
scroll to position [0, 6]
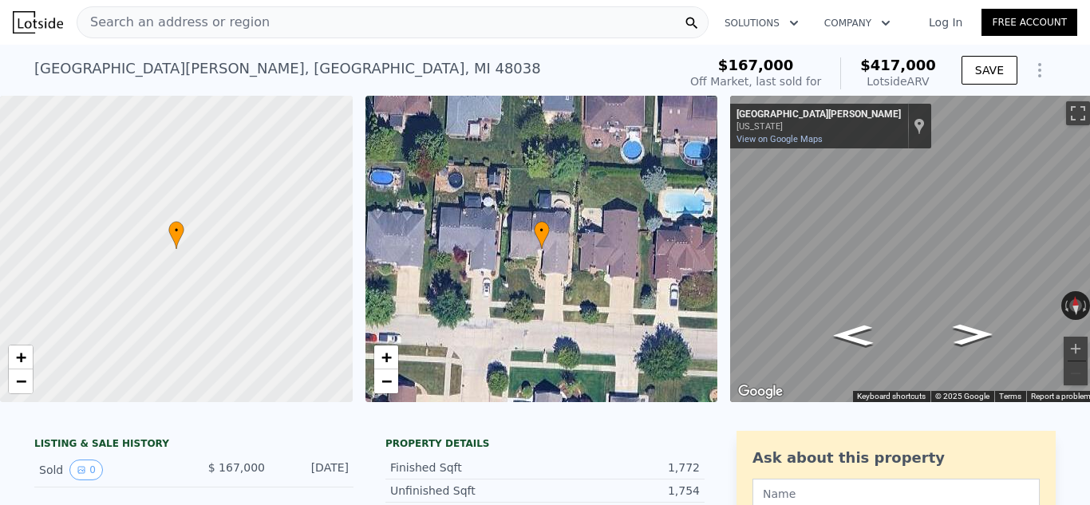
click at [328, 453] on div "LISTING & SALE HISTORY" at bounding box center [193, 445] width 319 height 16
click at [237, 31] on span "Search an address or region" at bounding box center [173, 22] width 192 height 19
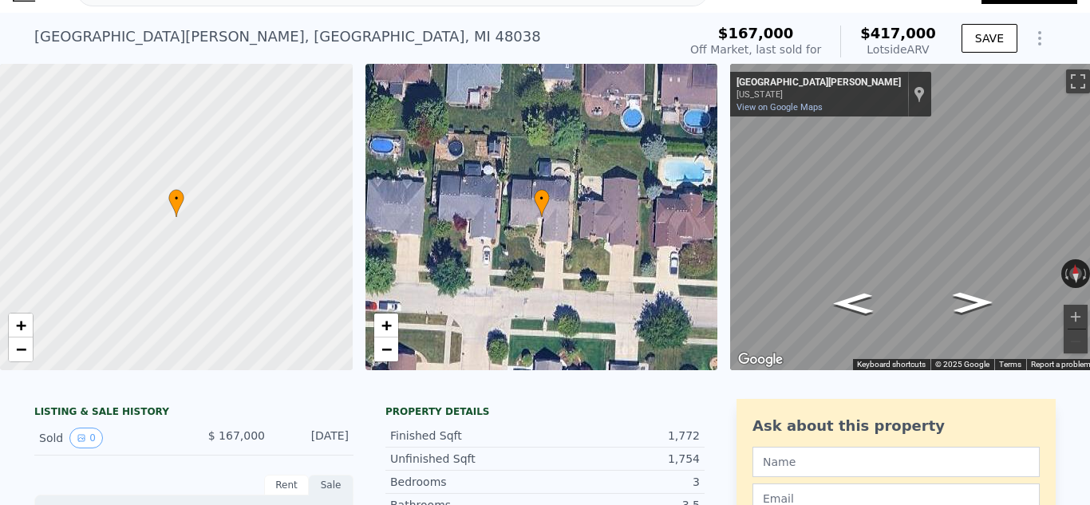
scroll to position [0, 0]
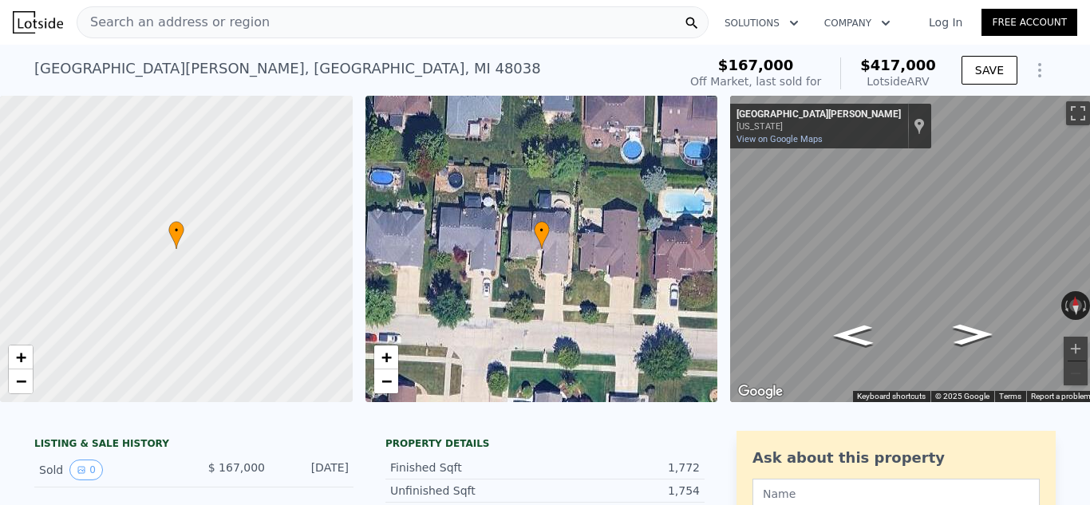
click at [314, 30] on div "Search an address or region" at bounding box center [393, 22] width 632 height 32
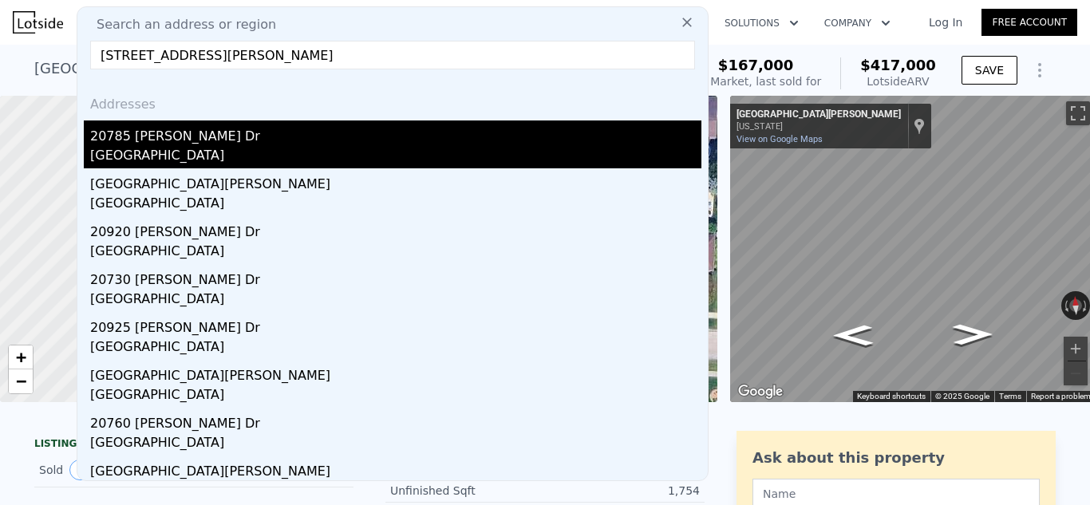
type input "20785 balinski dr"
click at [200, 141] on div "20785 Balinski Dr" at bounding box center [395, 133] width 611 height 26
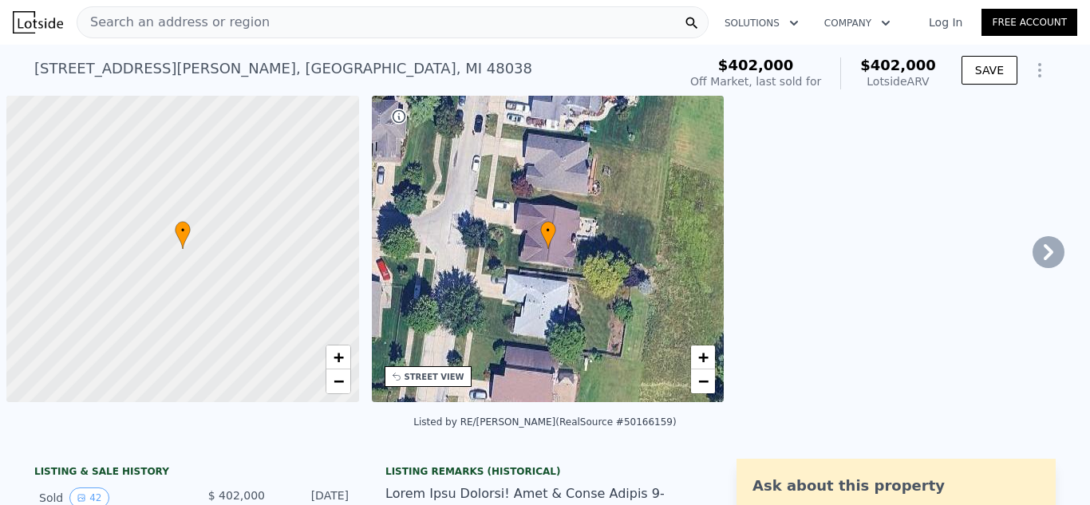
scroll to position [0, 6]
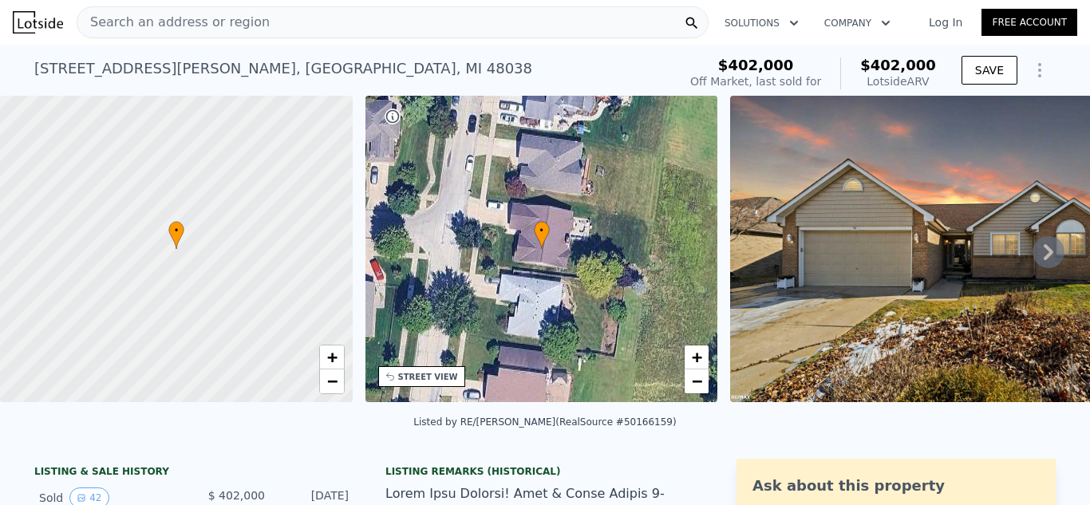
click at [1019, 246] on img at bounding box center [959, 249] width 459 height 306
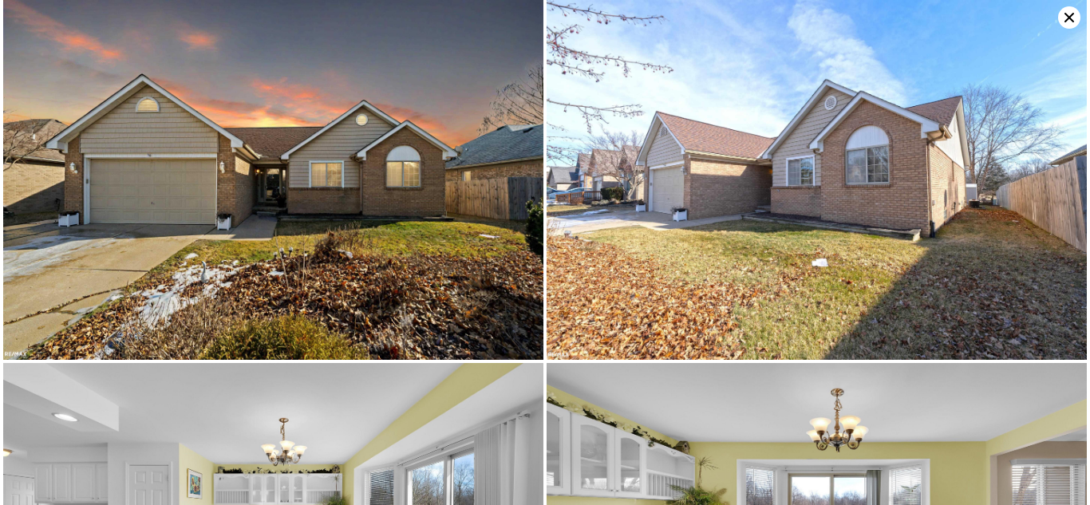
scroll to position [0, 372]
click at [1066, 22] on icon at bounding box center [1069, 18] width 10 height 10
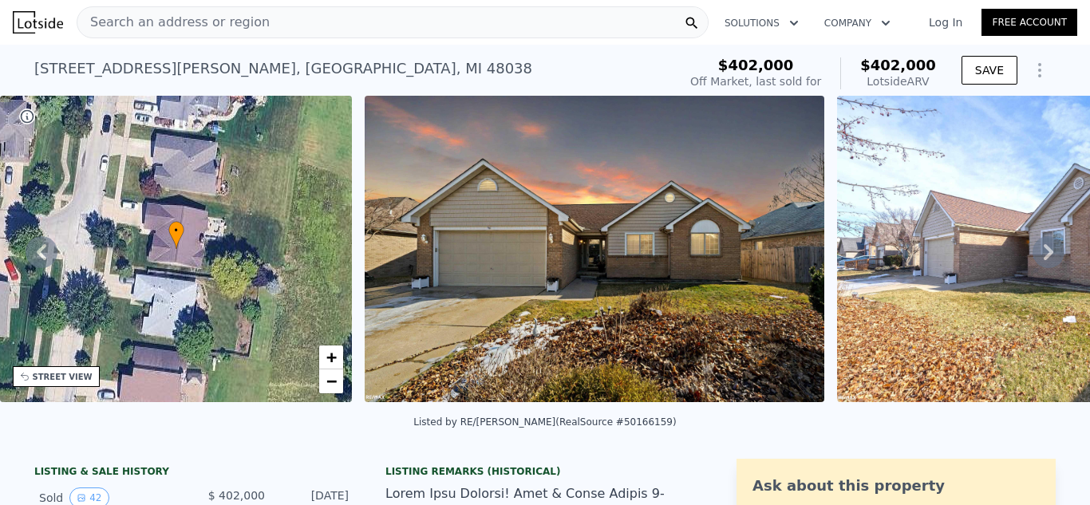
click at [1032, 258] on icon at bounding box center [1048, 252] width 32 height 32
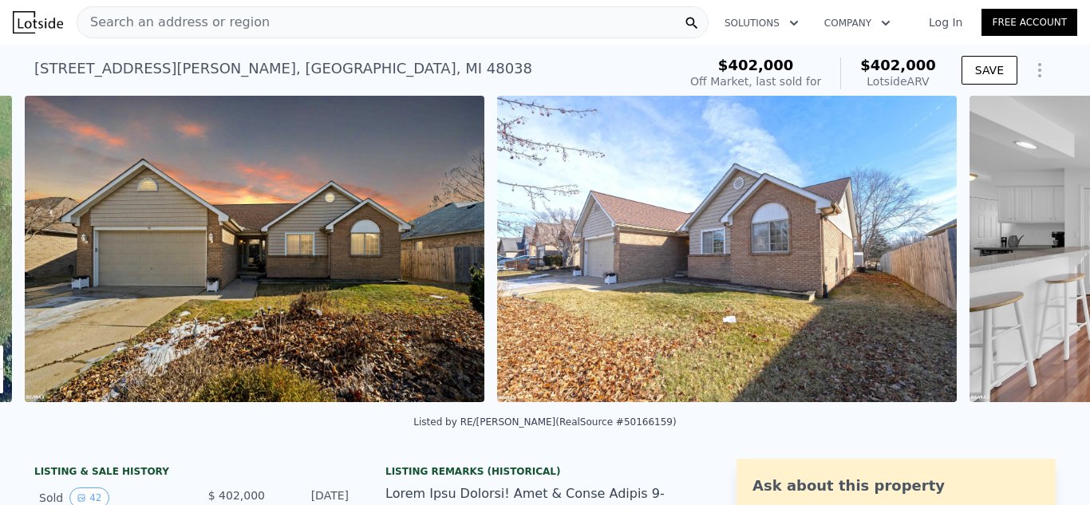
scroll to position [0, 730]
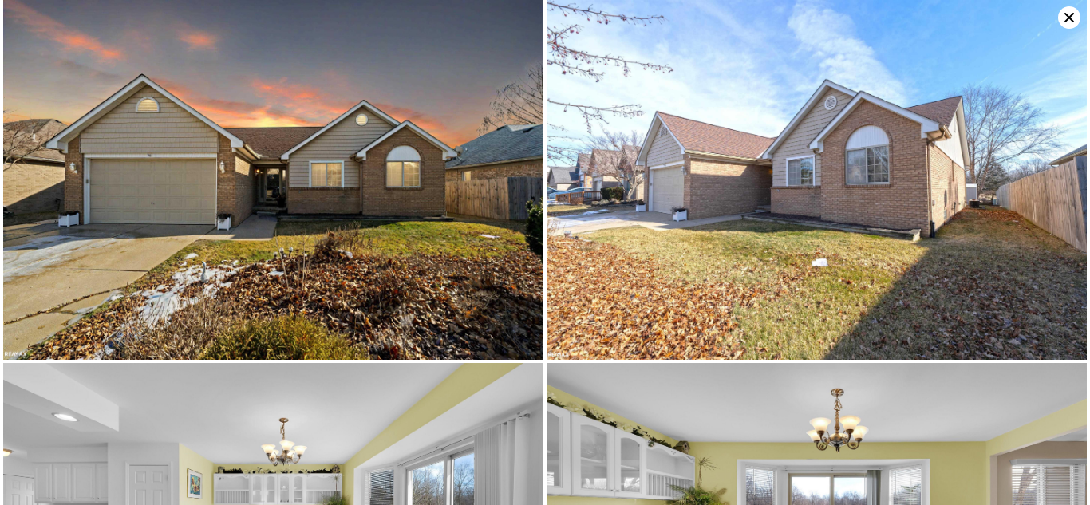
click at [1032, 258] on img at bounding box center [816, 180] width 540 height 360
click at [1062, 14] on icon at bounding box center [1069, 17] width 22 height 22
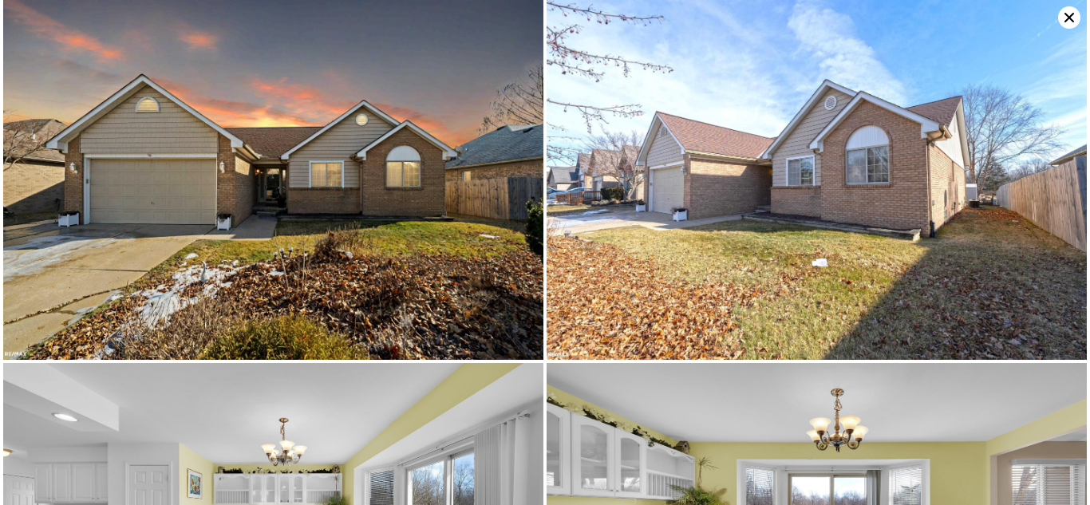
click at [1063, 12] on icon at bounding box center [1069, 17] width 22 height 22
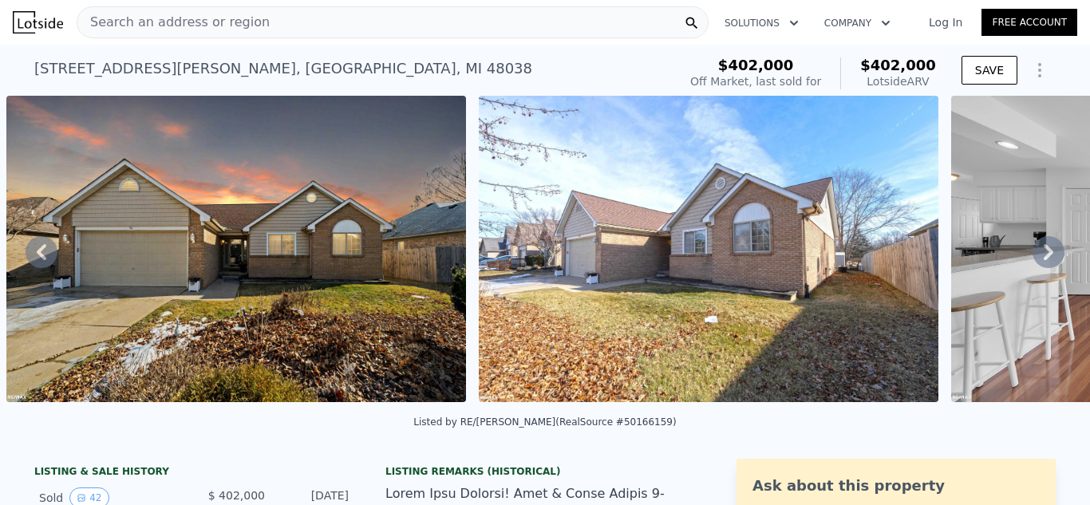
click at [544, 424] on div "Listed by RE/MAX Eclipse (RealSource #50166159)" at bounding box center [545, 427] width 1090 height 38
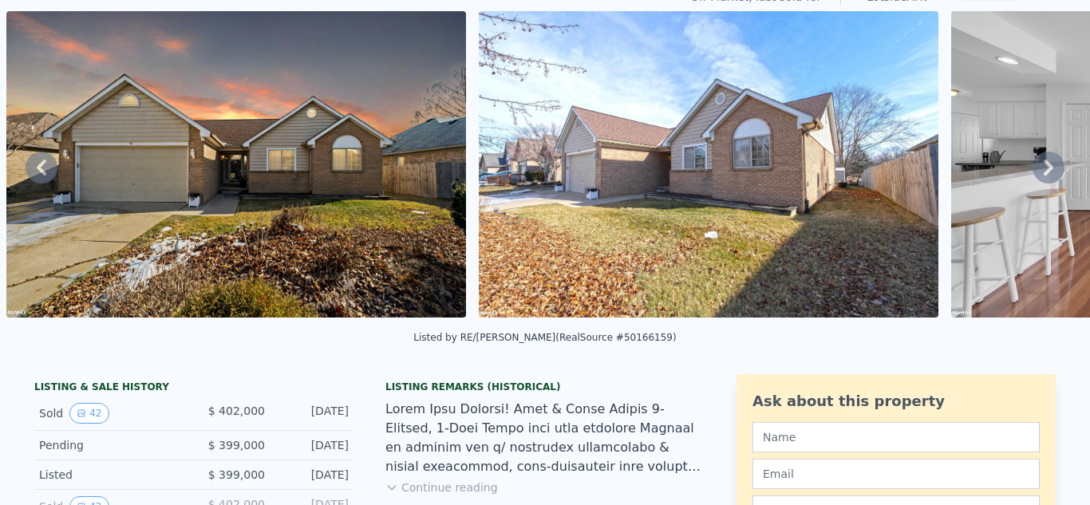
scroll to position [0, 0]
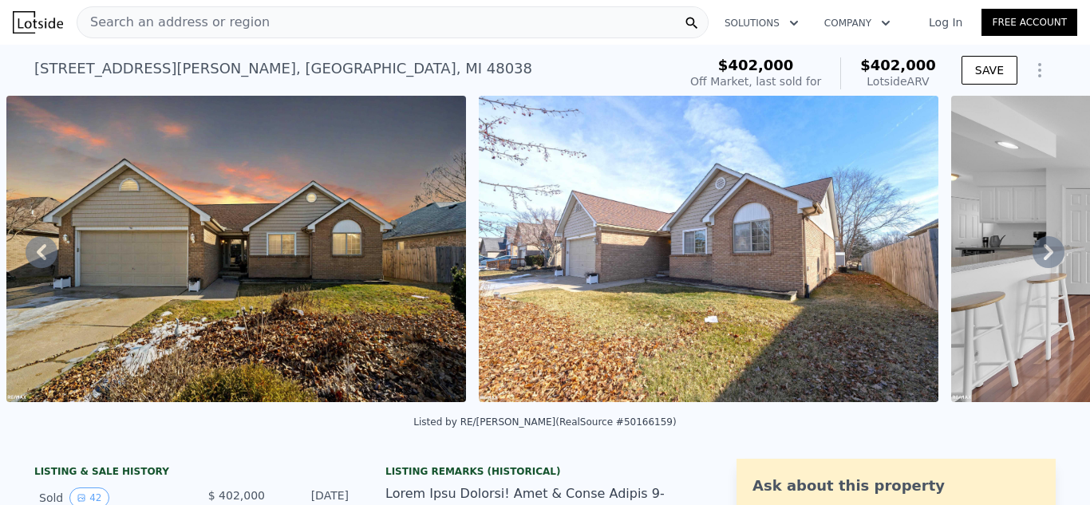
click at [293, 16] on div "Search an address or region" at bounding box center [393, 22] width 632 height 32
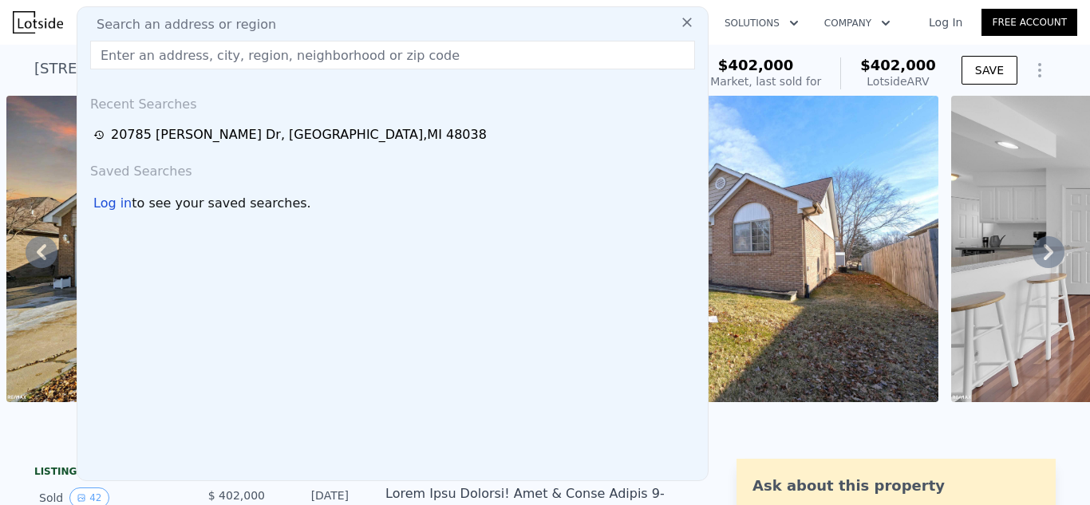
type input "0"
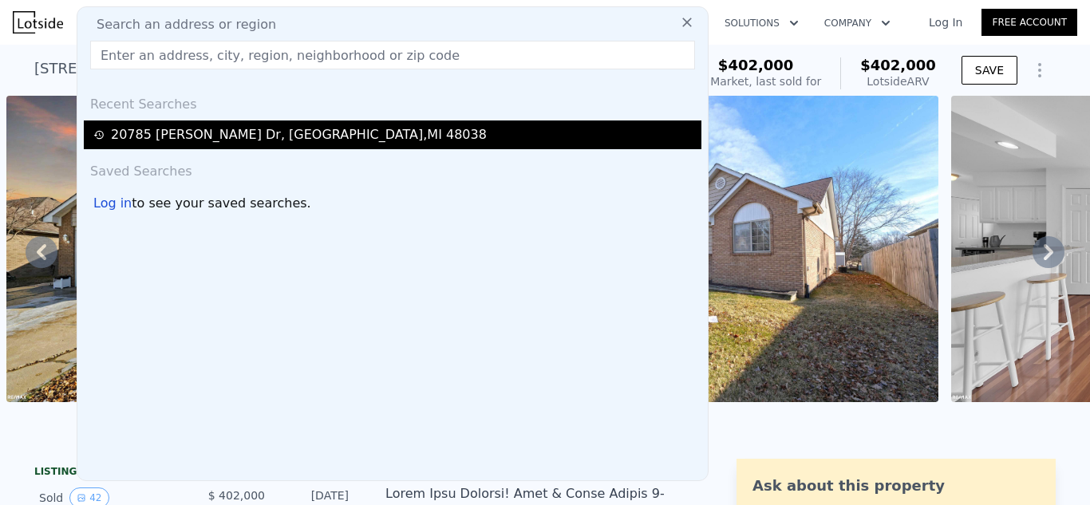
click at [339, 131] on div "20785 Balinski Dr , Macomb County , MI 48038" at bounding box center [299, 134] width 376 height 19
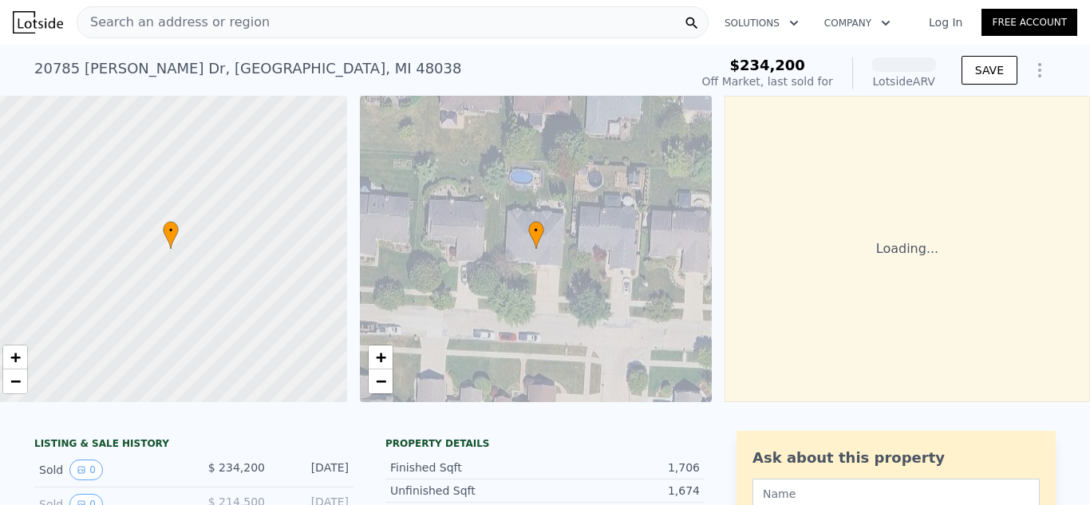
scroll to position [0, 24]
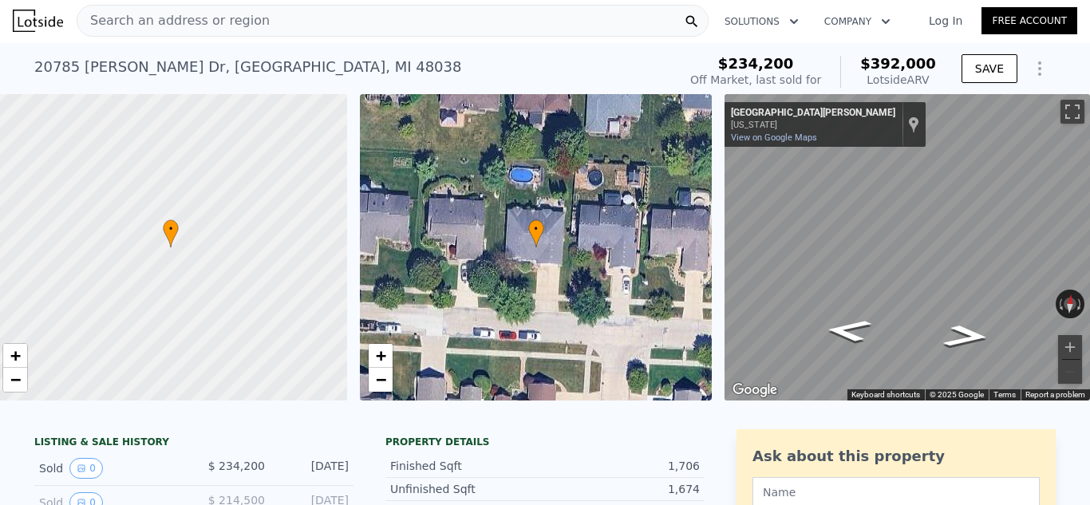
scroll to position [0, 0]
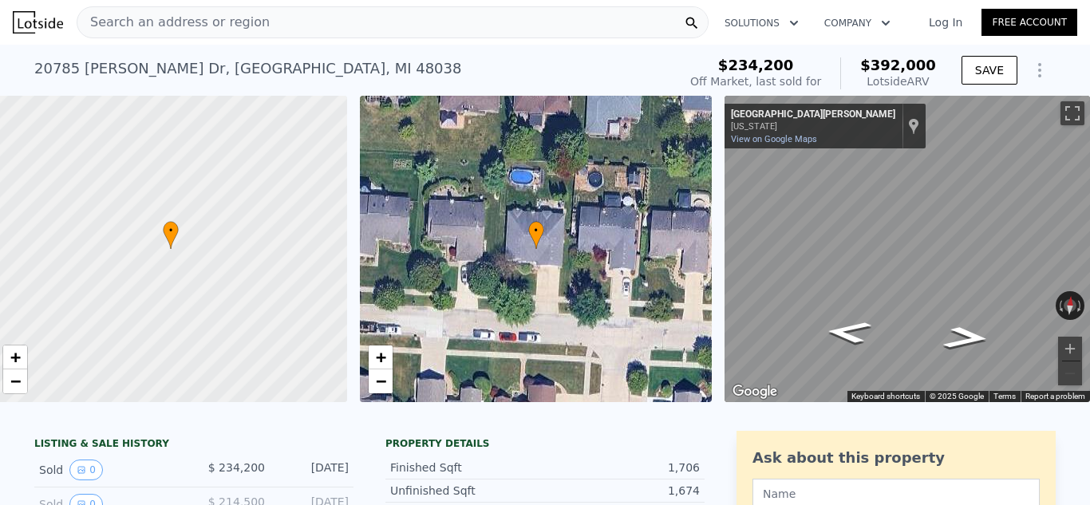
click at [343, 26] on div "Search an address or region" at bounding box center [393, 22] width 632 height 32
